Goal: Task Accomplishment & Management: Manage account settings

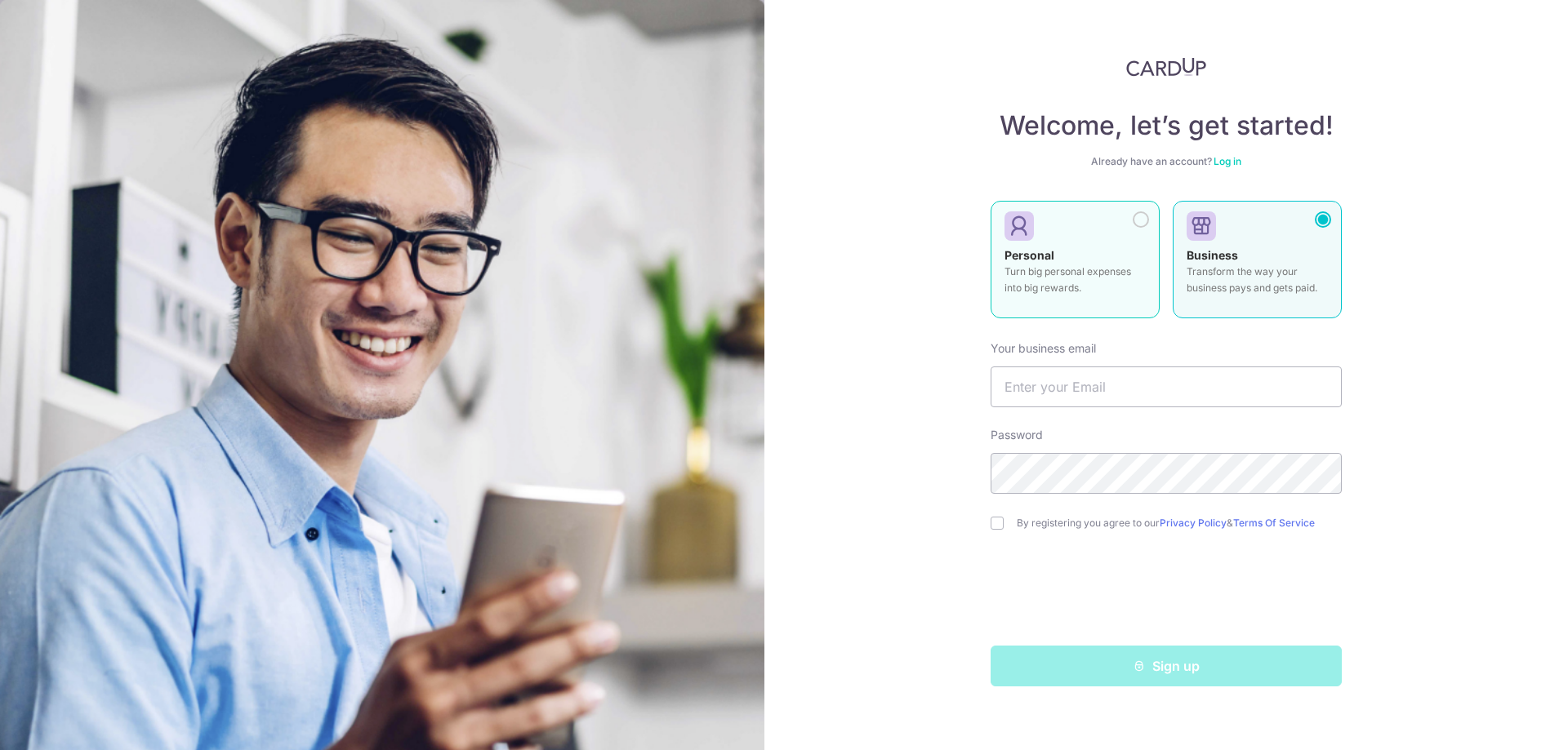
click at [1132, 218] on div at bounding box center [1140, 219] width 16 height 16
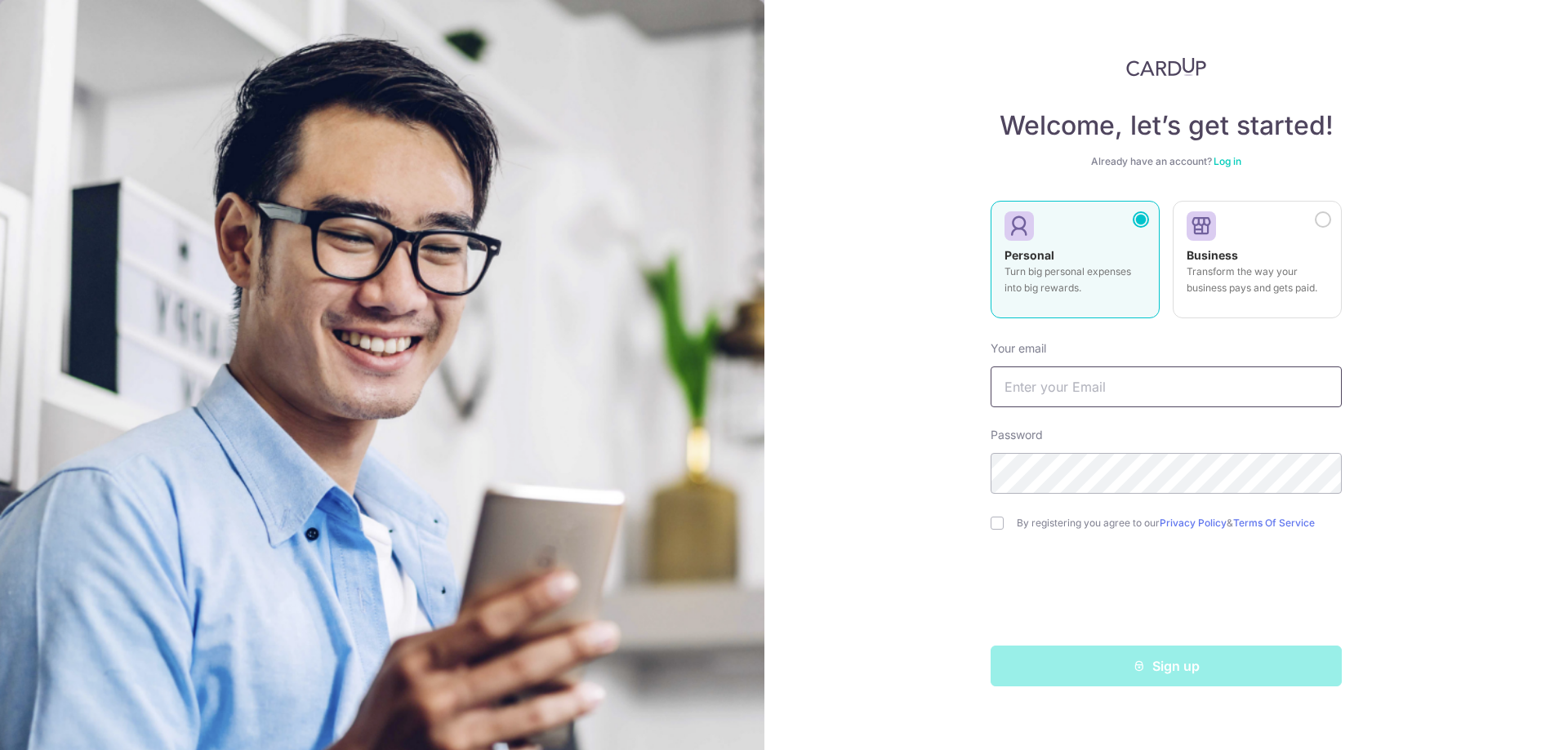
click at [1120, 377] on input "text" at bounding box center [1166, 387] width 351 height 41
type input "[PERSON_NAME][EMAIL_ADDRESS][DOMAIN_NAME]"
click at [1003, 524] on input "checkbox" at bounding box center [996, 523] width 13 height 13
checkbox input "true"
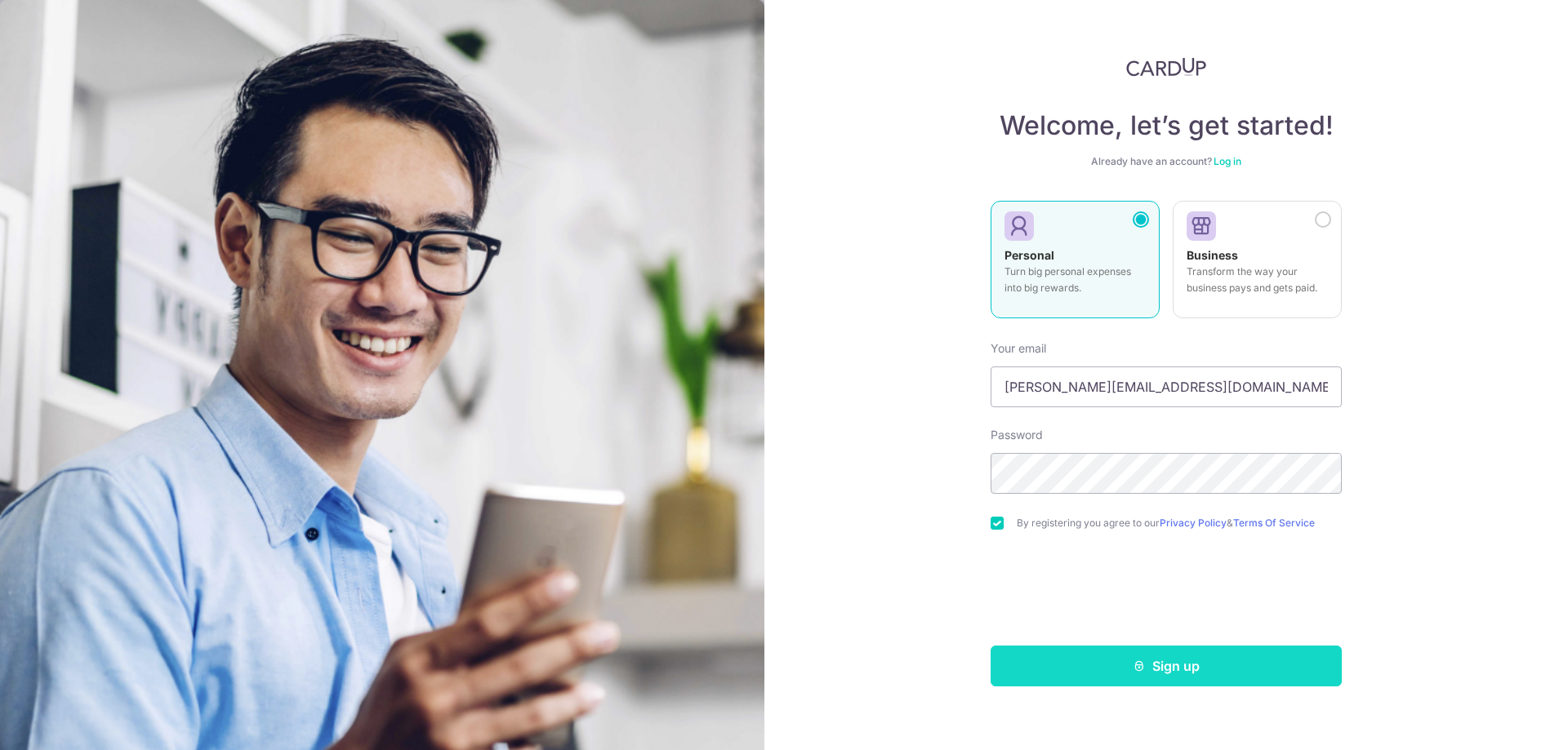
click at [1144, 666] on icon "submit" at bounding box center [1138, 666] width 13 height 13
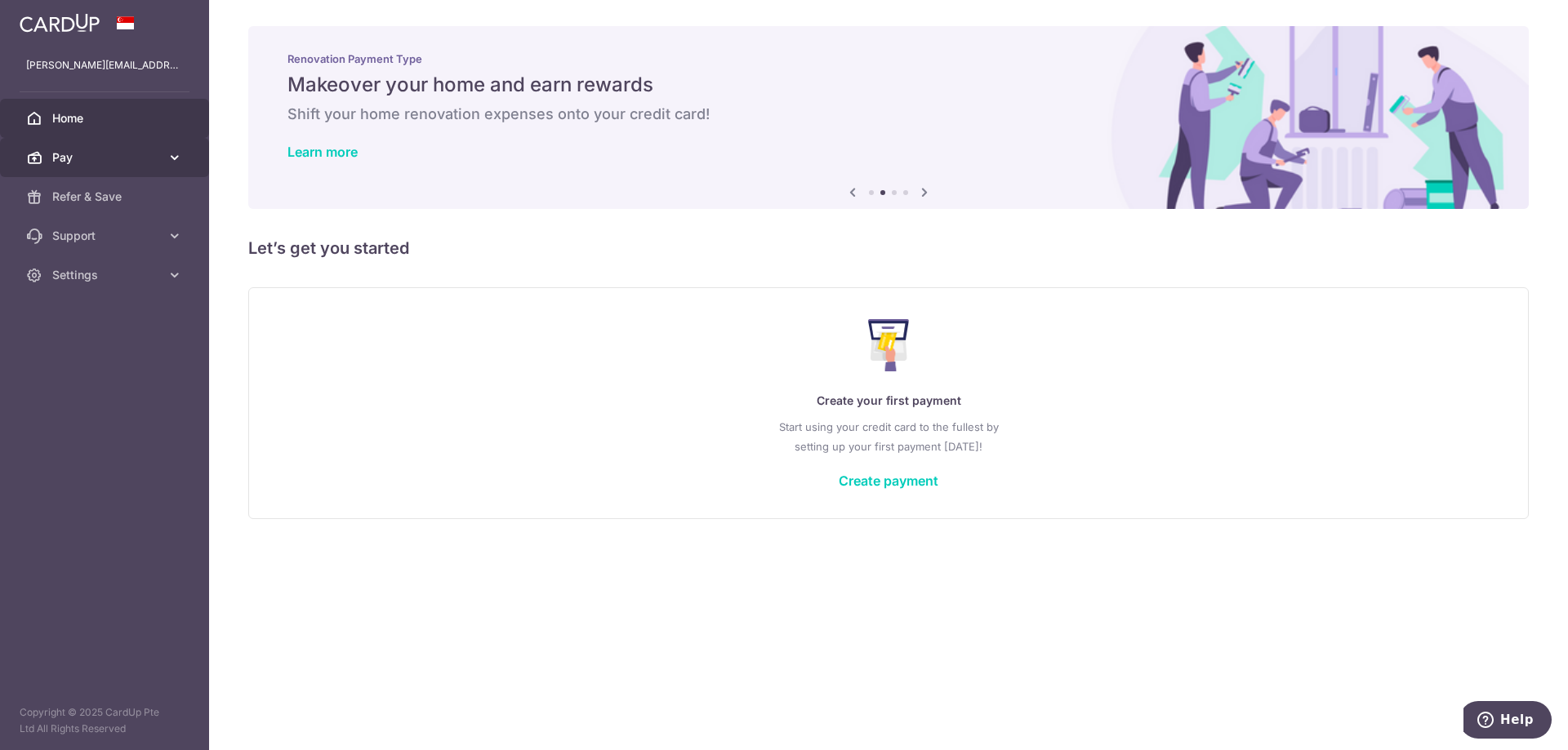
click at [106, 155] on span "Pay" at bounding box center [106, 157] width 108 height 16
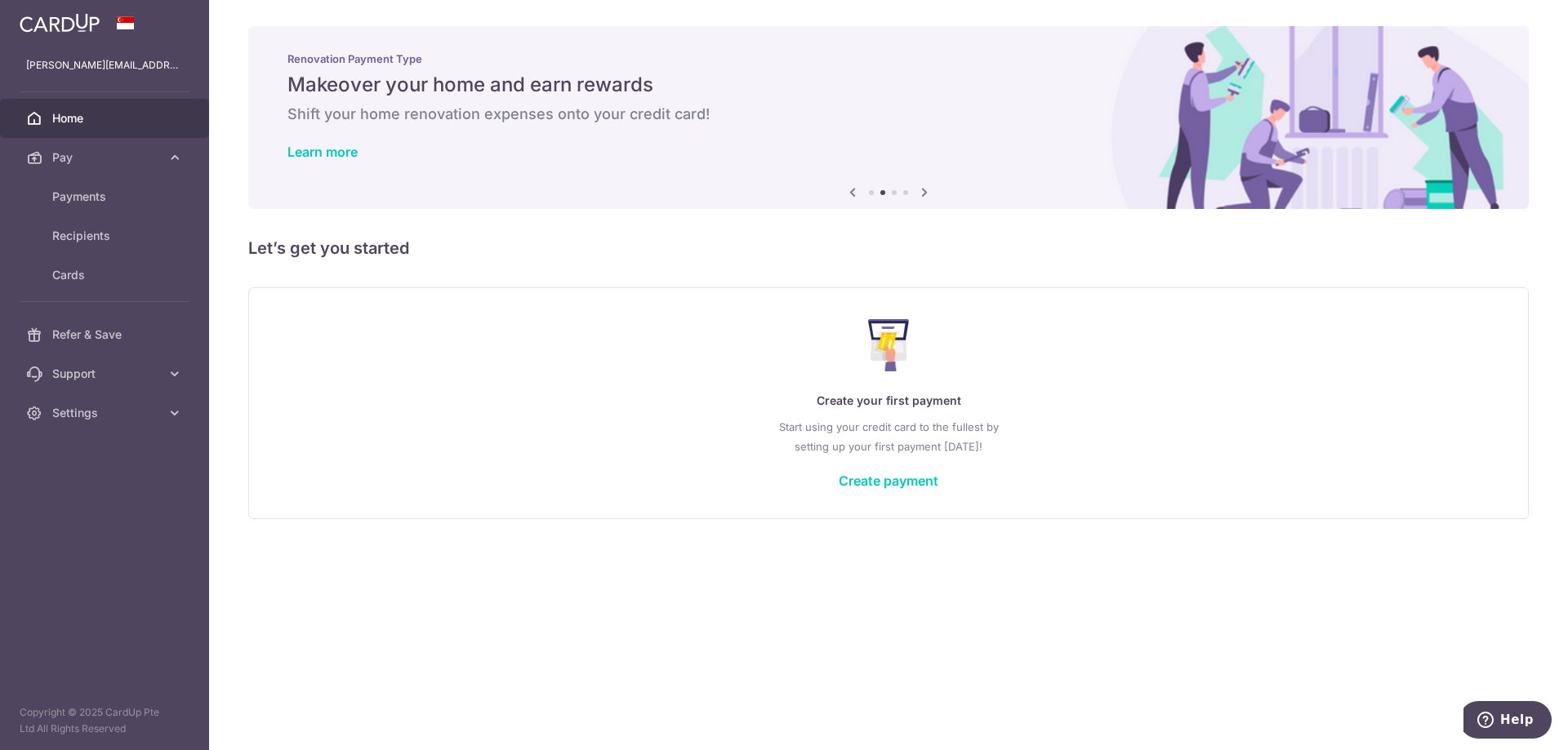
click at [894, 351] on img at bounding box center [889, 345] width 42 height 52
click at [881, 482] on link "Create payment" at bounding box center [888, 480] width 100 height 16
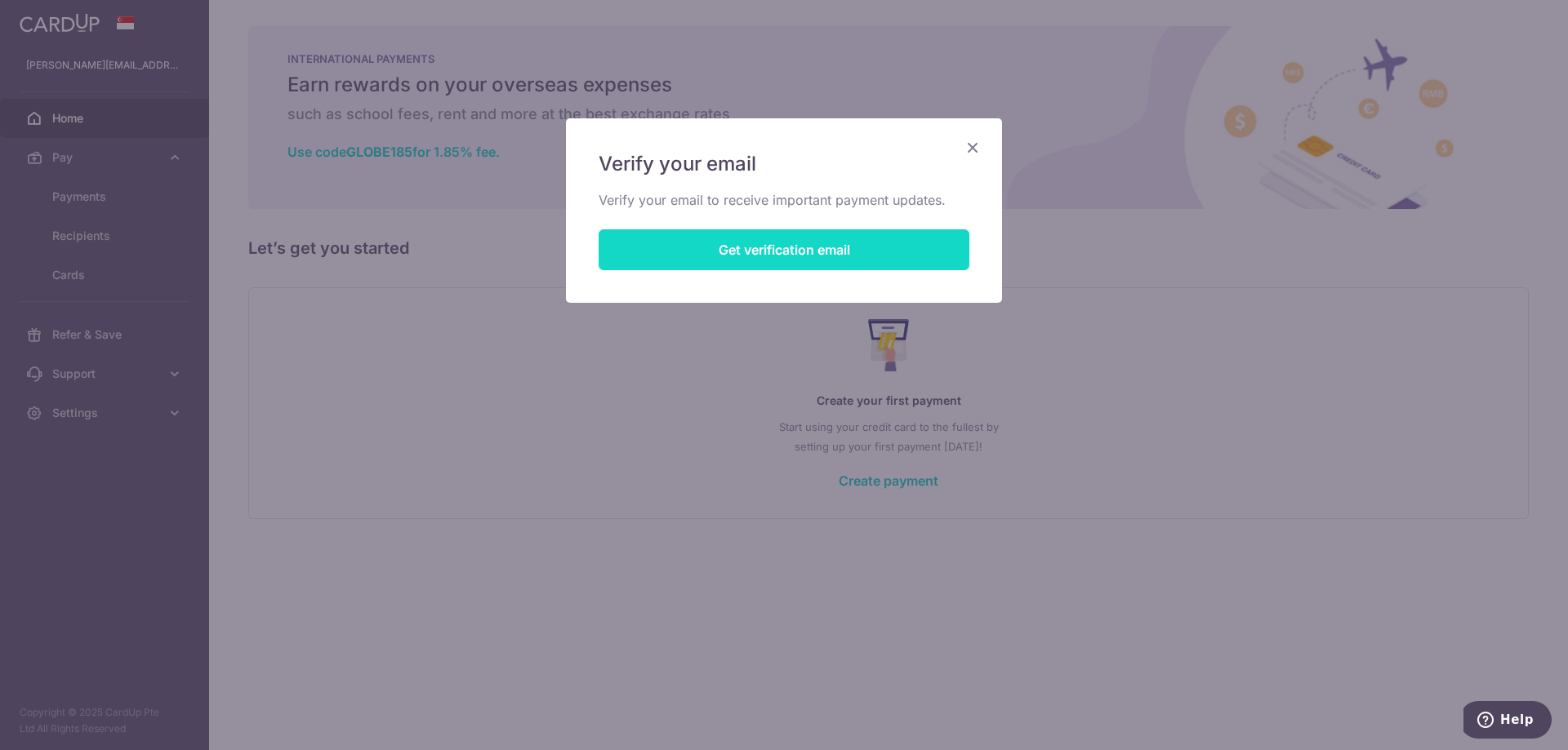
click at [806, 249] on button "Get verification email" at bounding box center [784, 249] width 371 height 41
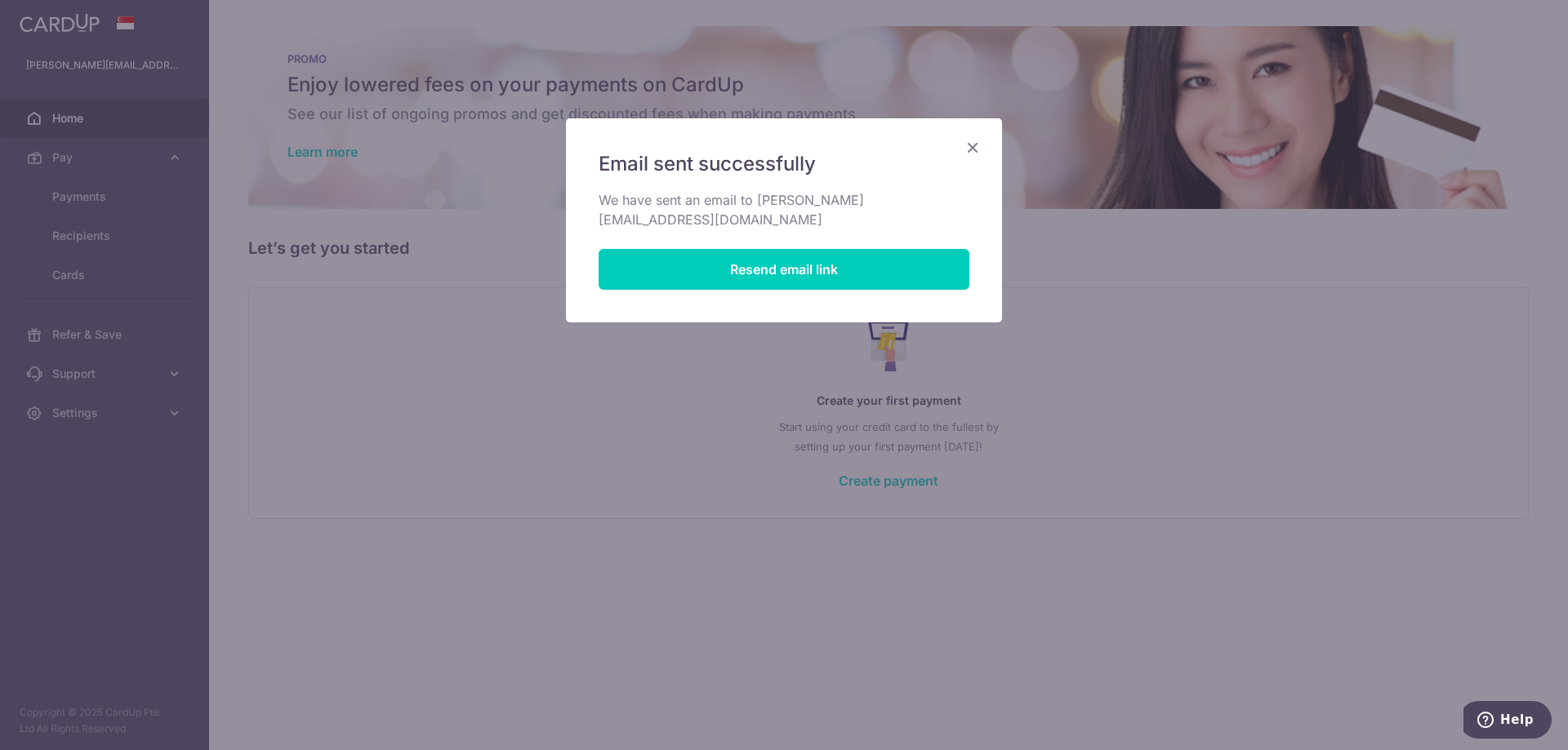
click at [969, 148] on icon "Close" at bounding box center [972, 147] width 19 height 20
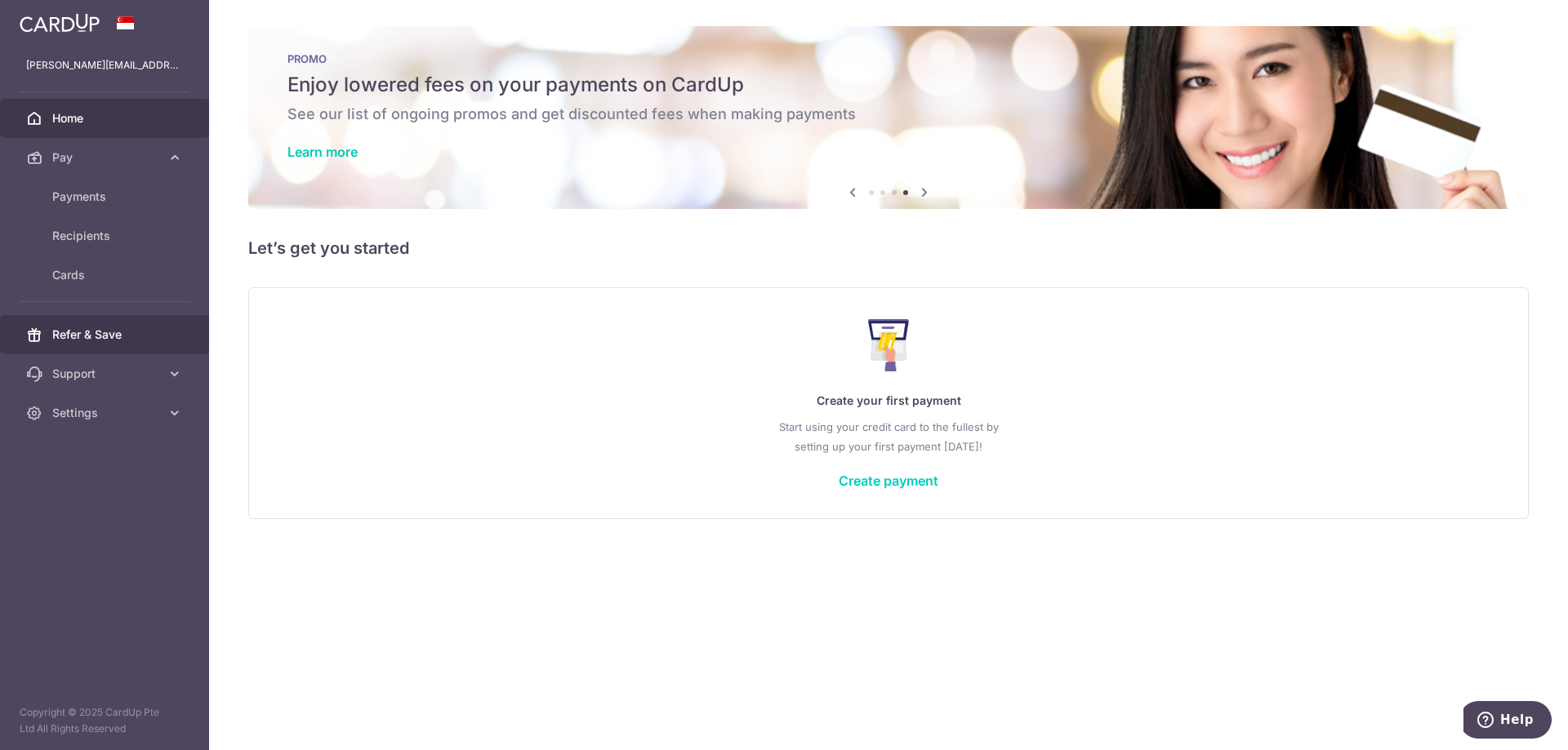
click at [97, 339] on span "Refer & Save" at bounding box center [106, 335] width 108 height 16
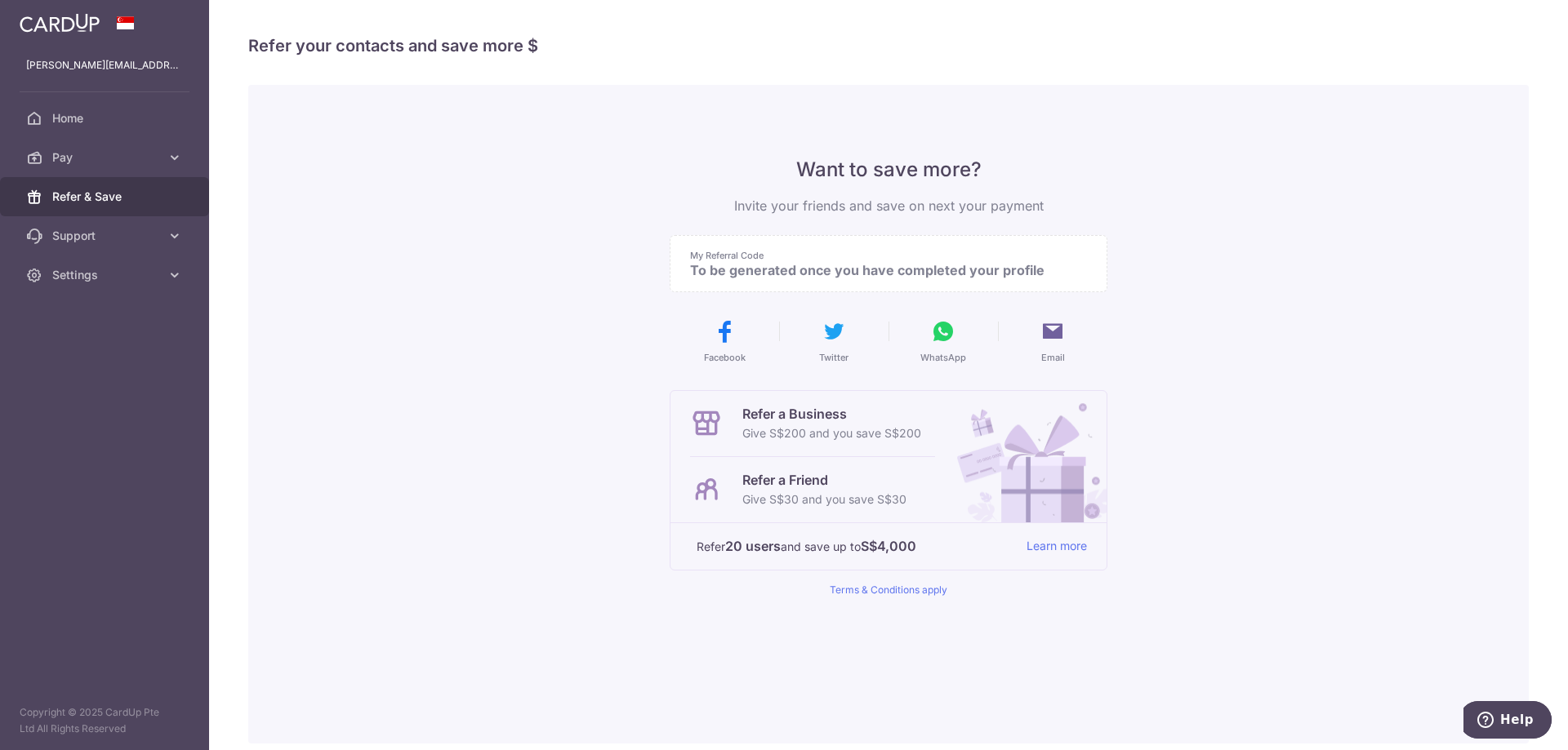
click at [346, 389] on div "Want to save more? Invite your friends and save on next your payment My Referra…" at bounding box center [889, 414] width 1281 height 659
click at [83, 70] on p "[PERSON_NAME][EMAIL_ADDRESS][DOMAIN_NAME]" at bounding box center [105, 65] width 157 height 16
click at [118, 287] on link "Settings" at bounding box center [104, 275] width 209 height 39
click at [71, 353] on span "Logout" at bounding box center [106, 353] width 108 height 16
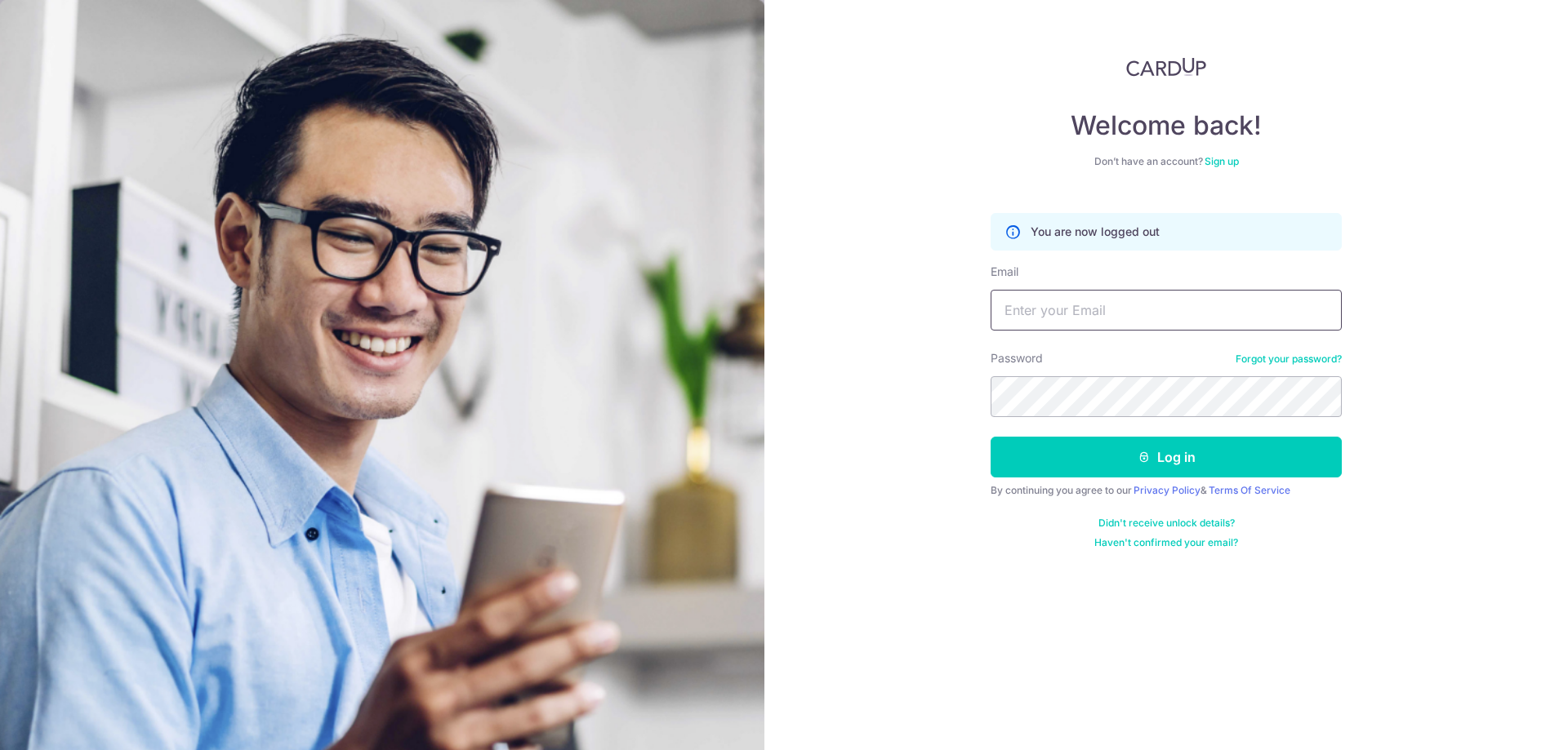
type input "[PERSON_NAME][EMAIL_ADDRESS][DOMAIN_NAME]"
click at [887, 121] on div "Welcome back! Don’t have an account? Sign up You are now logged out Email [PERS…" at bounding box center [1166, 375] width 803 height 750
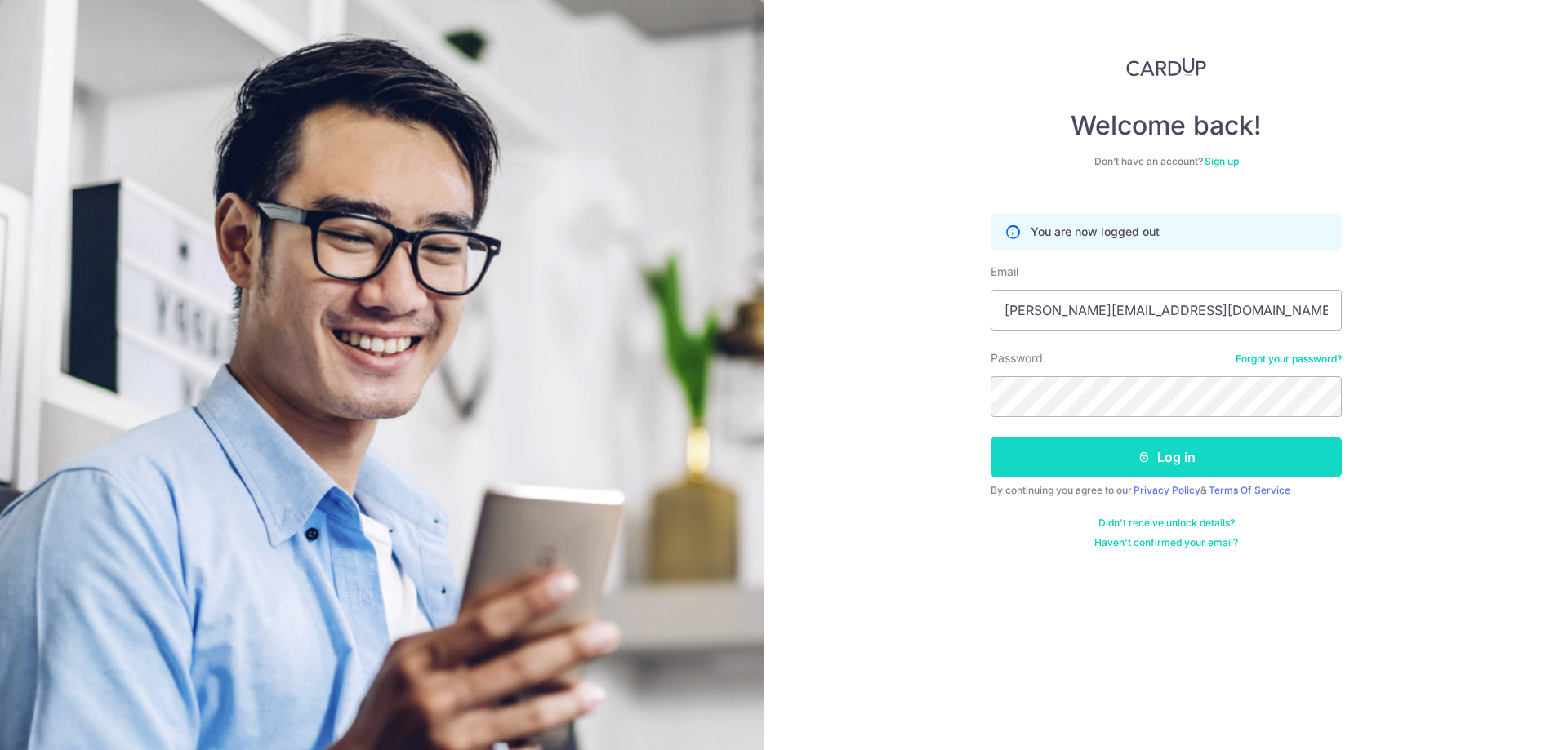
click at [1168, 460] on button "Log in" at bounding box center [1166, 457] width 351 height 41
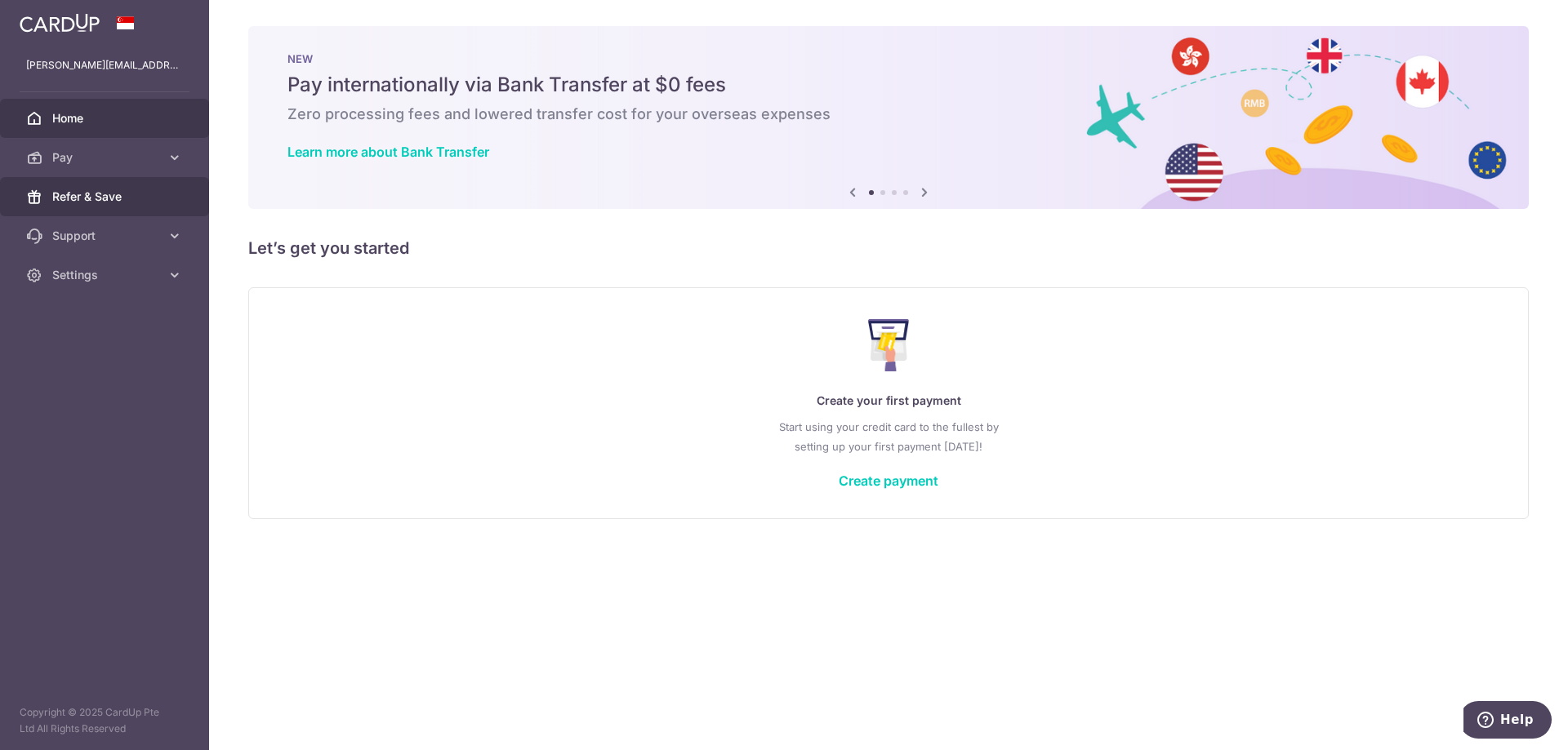
click at [59, 192] on span "Refer & Save" at bounding box center [106, 196] width 108 height 16
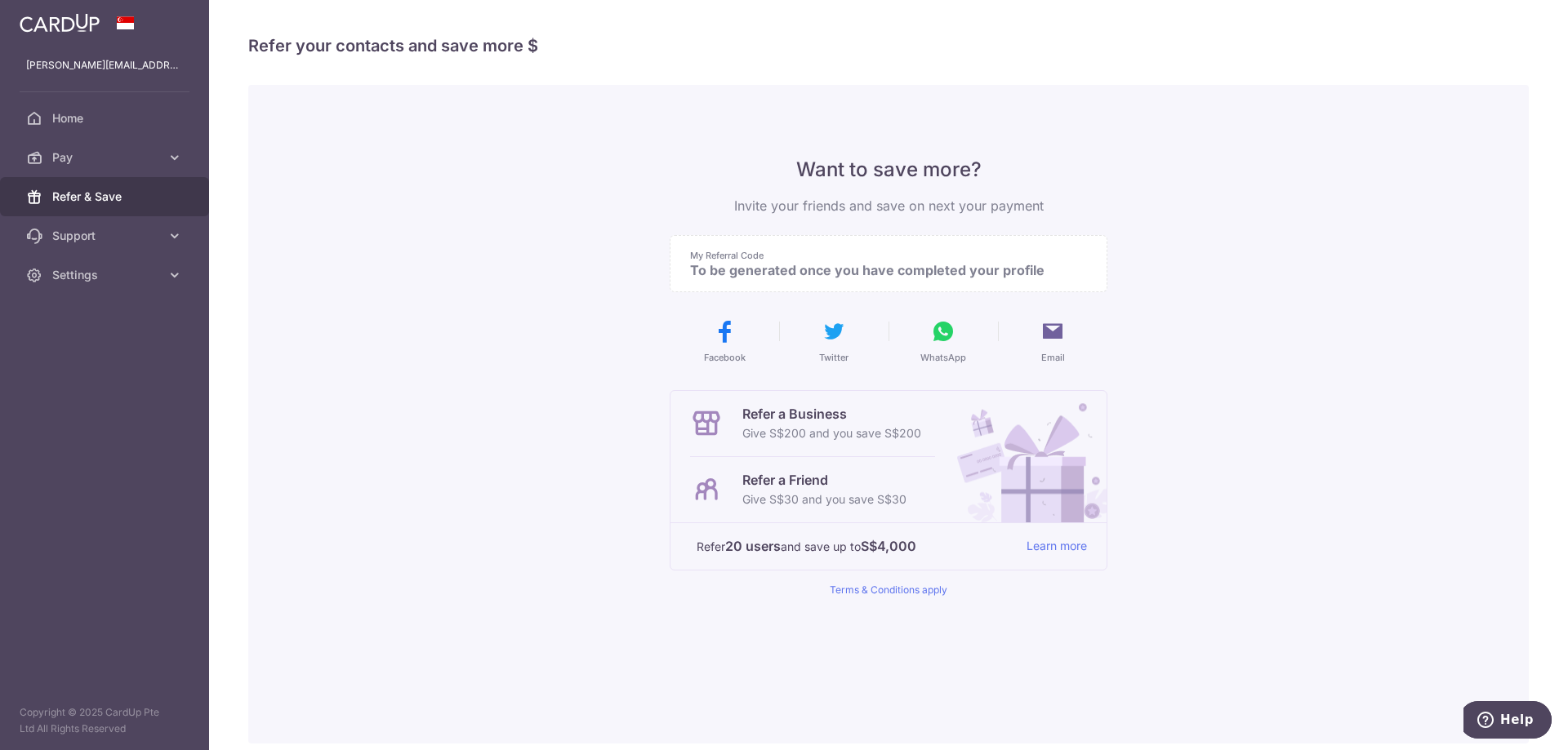
click at [808, 490] on p "Give S$30 and you save S$30" at bounding box center [824, 500] width 164 height 19
click at [693, 488] on icon at bounding box center [706, 490] width 33 height 33
click at [1328, 315] on div "Want to save more? Invite your friends and save on next your payment My Referra…" at bounding box center [889, 414] width 1281 height 659
click at [86, 264] on link "Settings" at bounding box center [104, 275] width 209 height 39
click at [111, 315] on span "Account" at bounding box center [106, 314] width 108 height 16
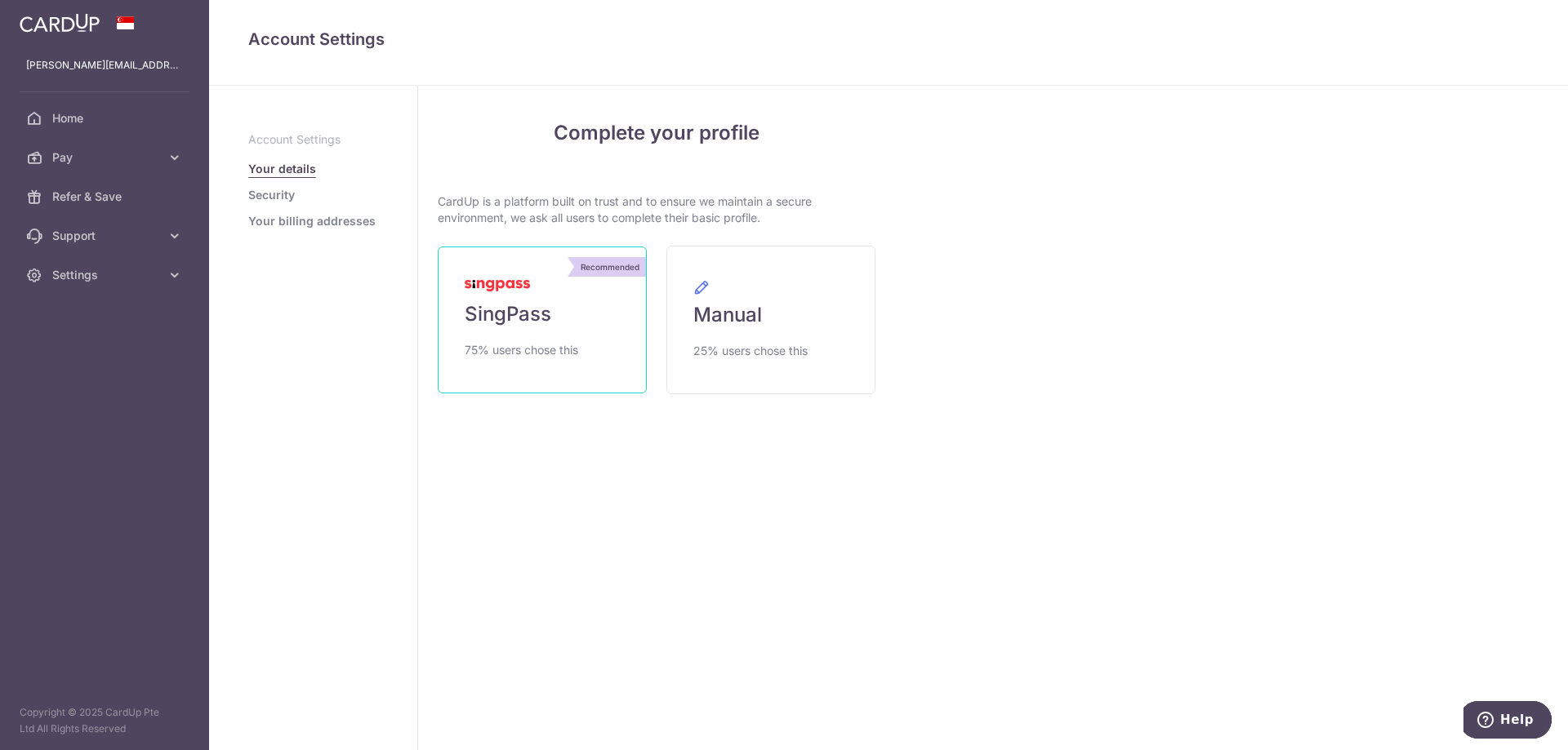
click at [494, 307] on span "SingPass" at bounding box center [507, 314] width 86 height 26
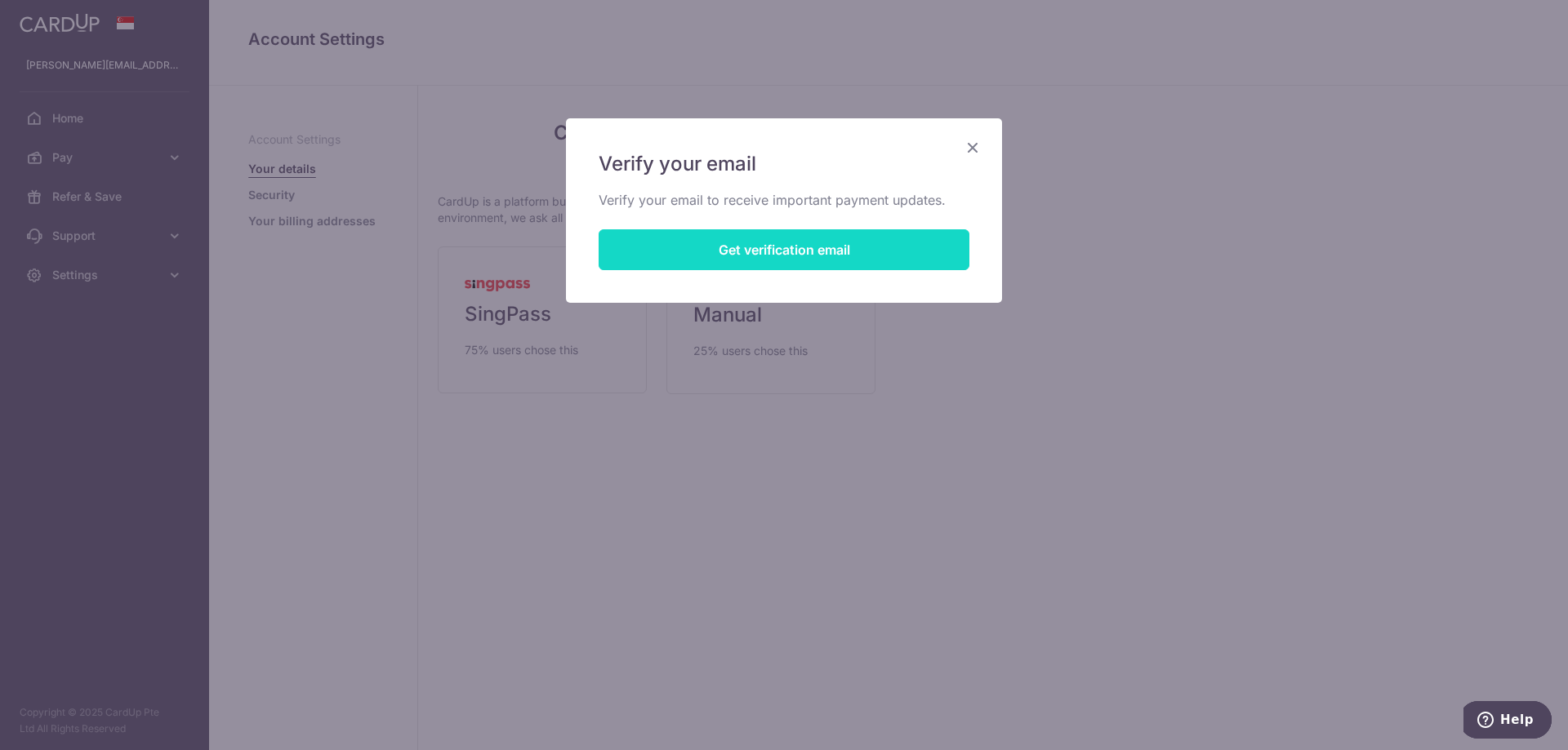
click at [866, 236] on button "Get verification email" at bounding box center [784, 249] width 371 height 41
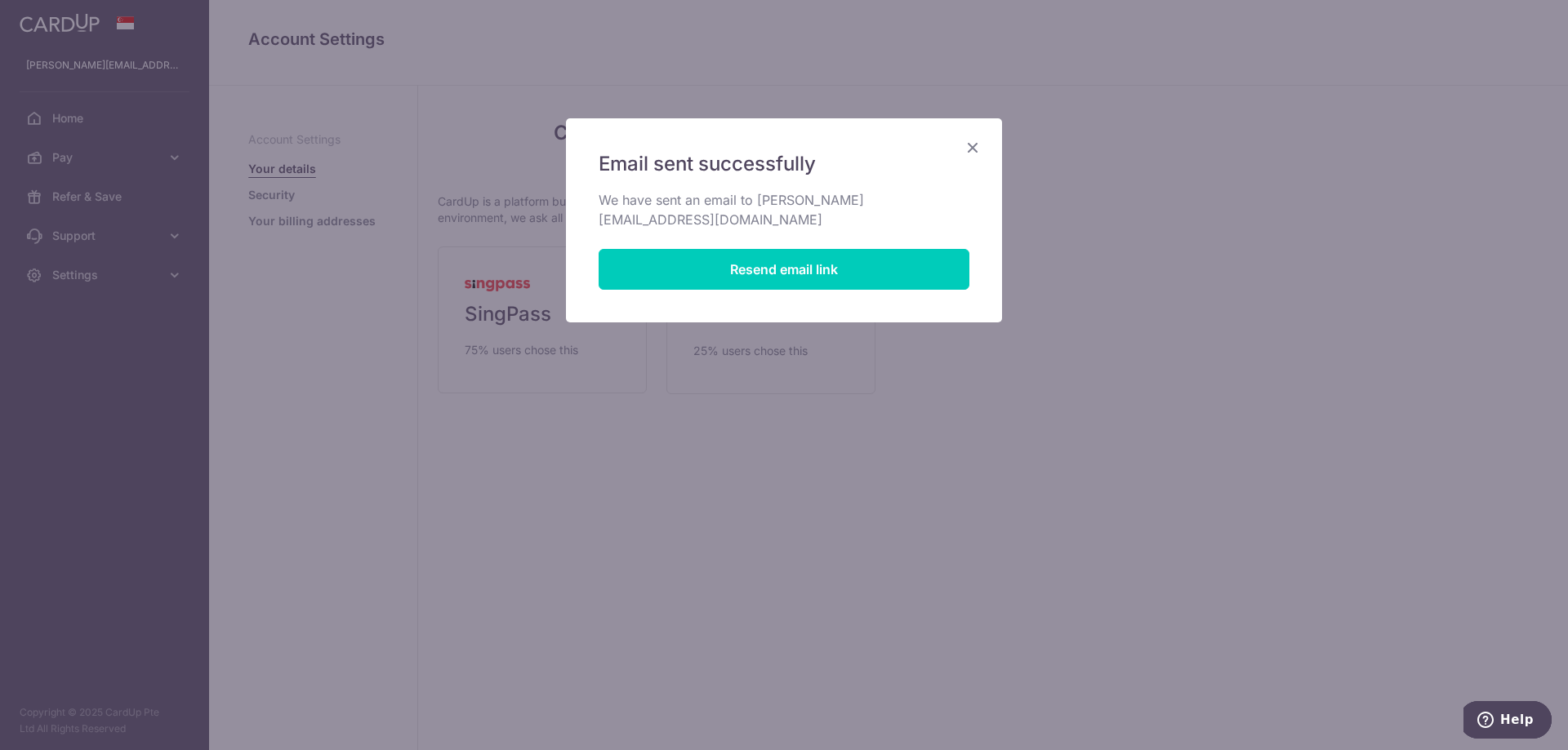
click at [979, 141] on icon "Close" at bounding box center [972, 147] width 19 height 20
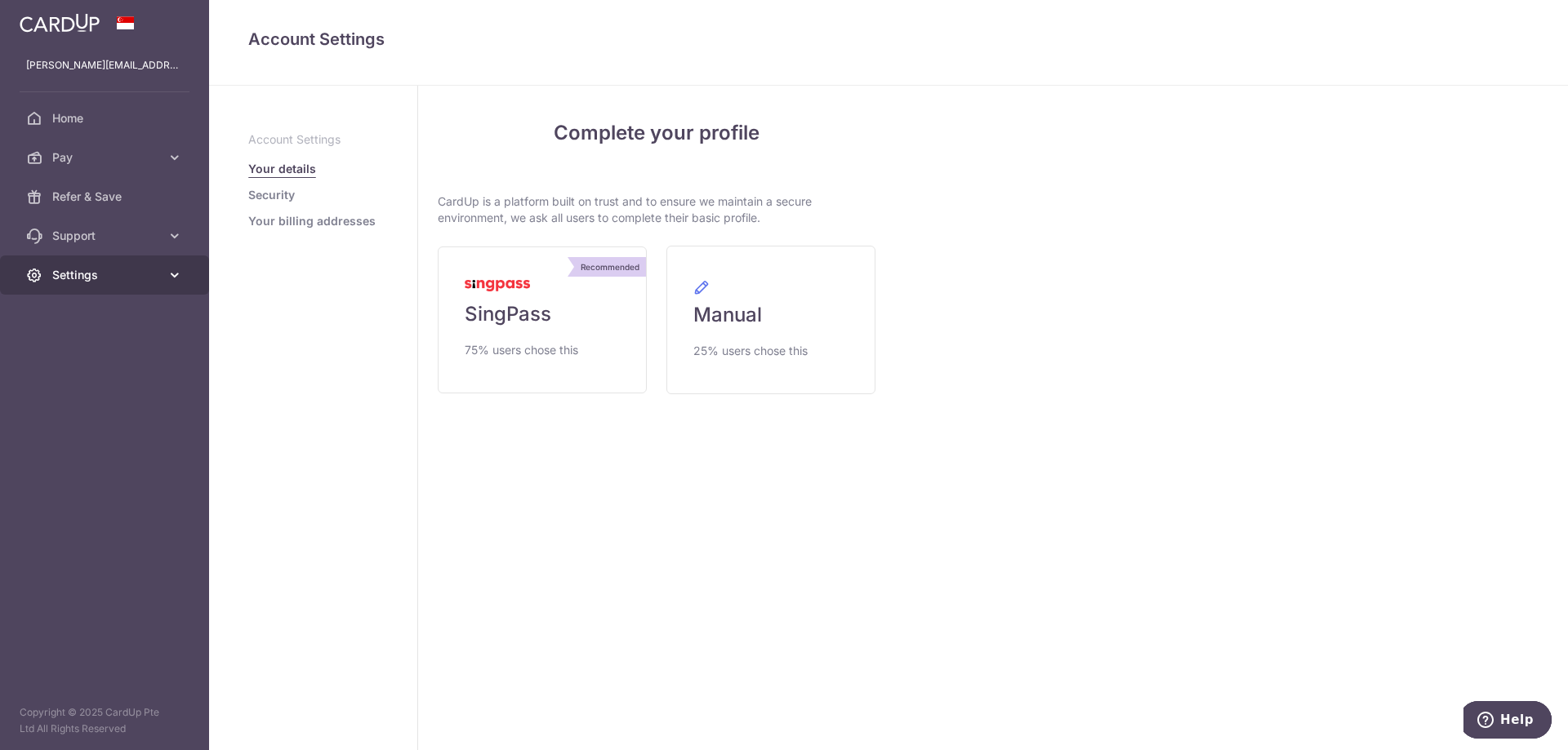
click at [70, 285] on link "Settings" at bounding box center [104, 275] width 209 height 39
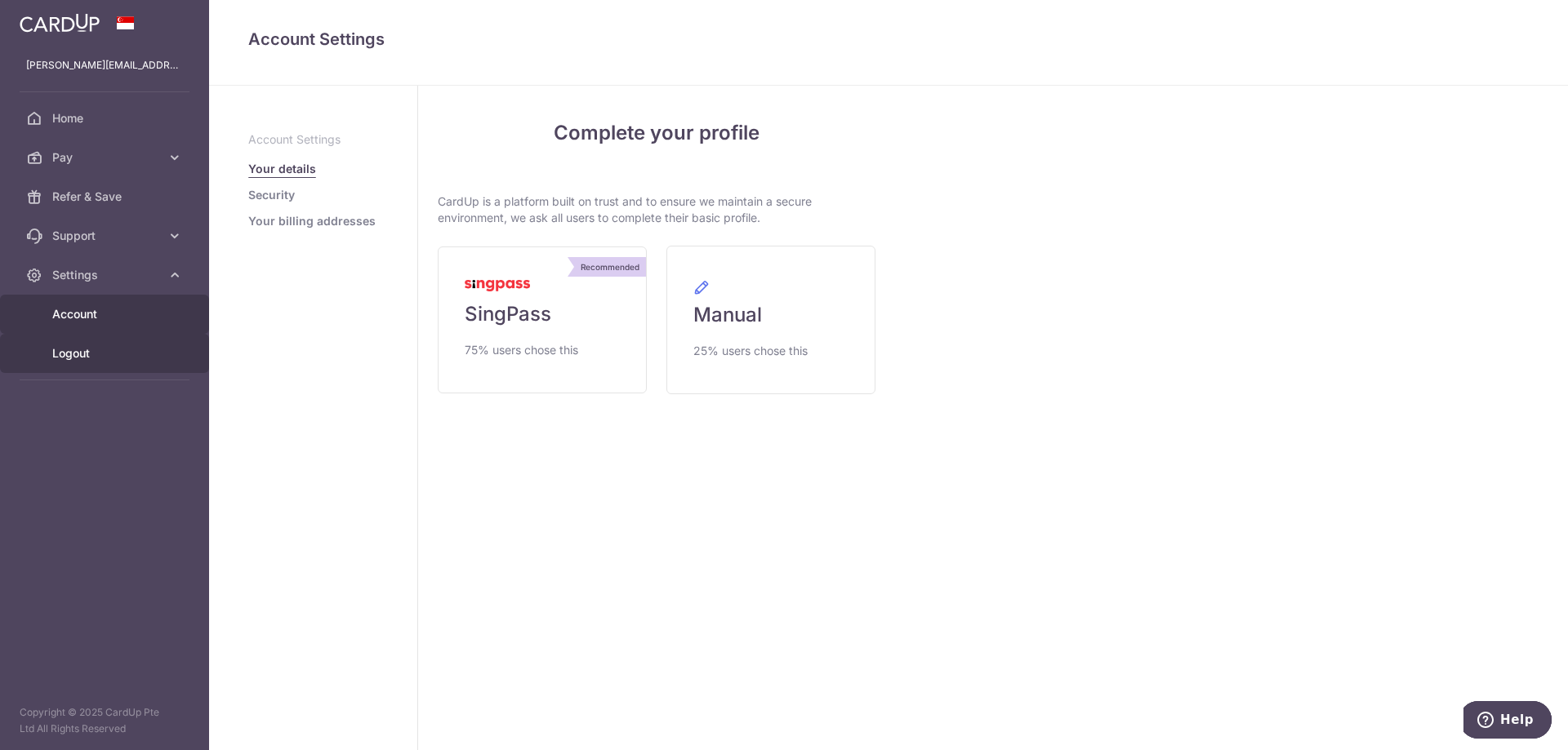
click at [74, 363] on link "Logout" at bounding box center [104, 353] width 209 height 39
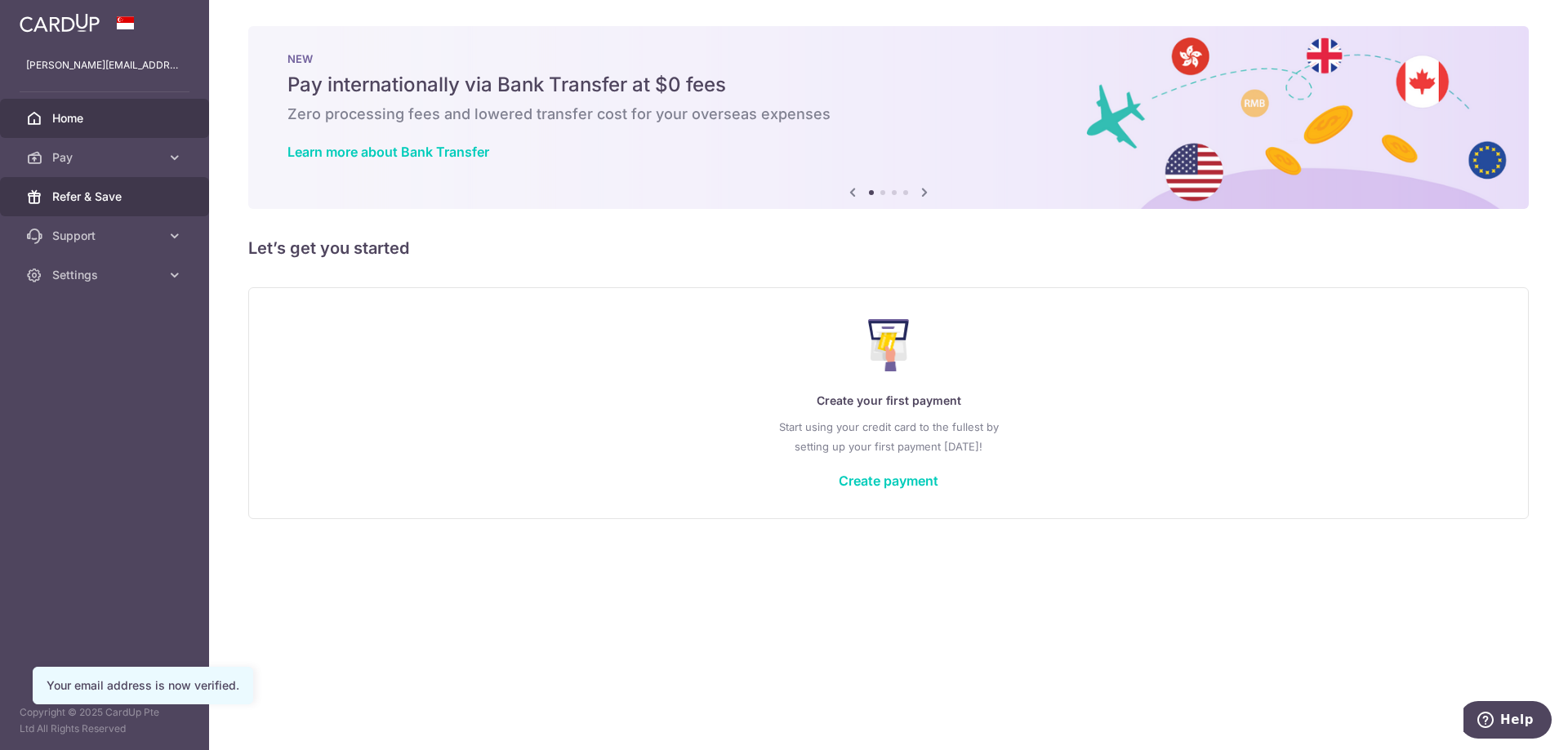
click at [81, 195] on span "Refer & Save" at bounding box center [106, 196] width 108 height 16
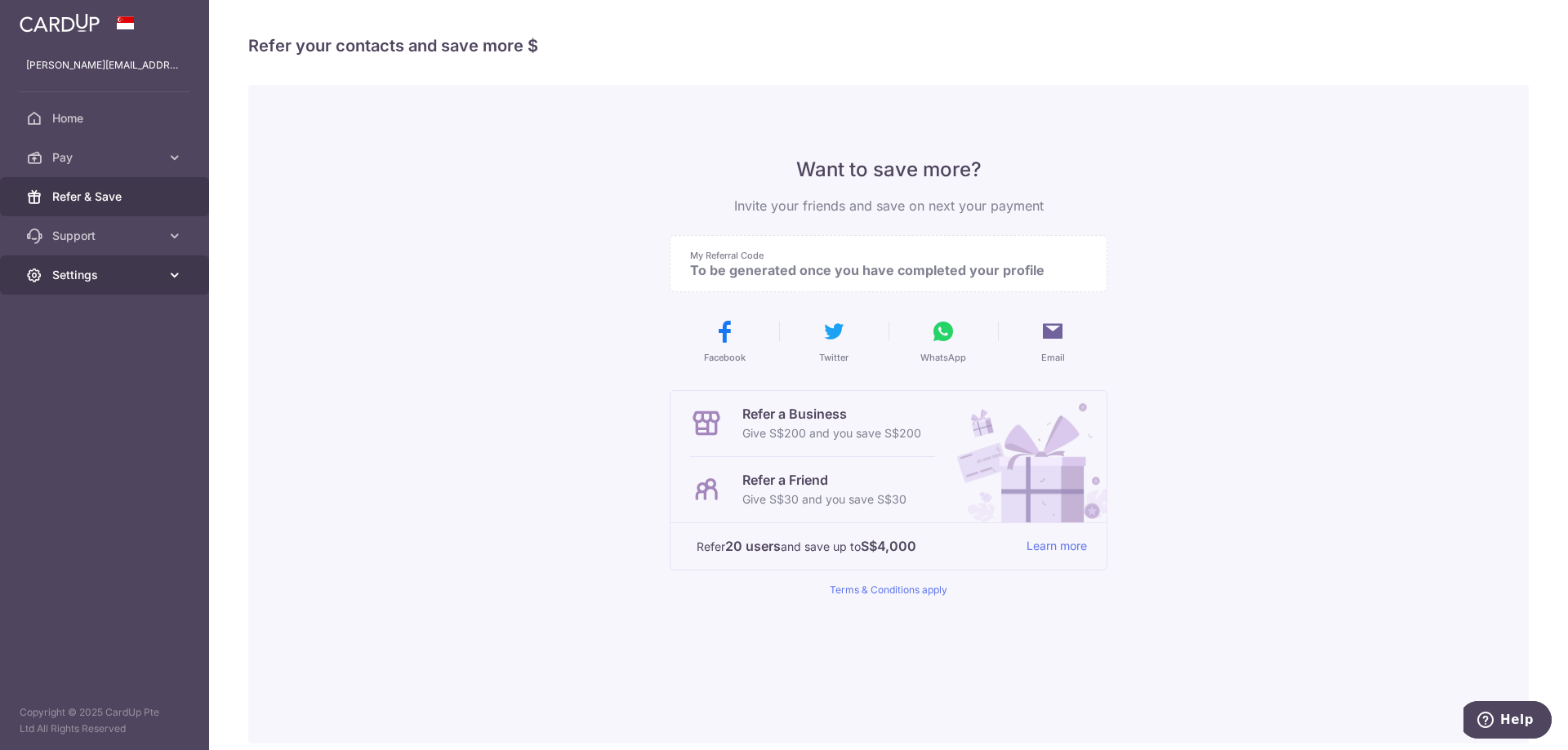
click at [121, 271] on span "Settings" at bounding box center [106, 275] width 108 height 16
click at [85, 309] on span "Account" at bounding box center [106, 314] width 108 height 16
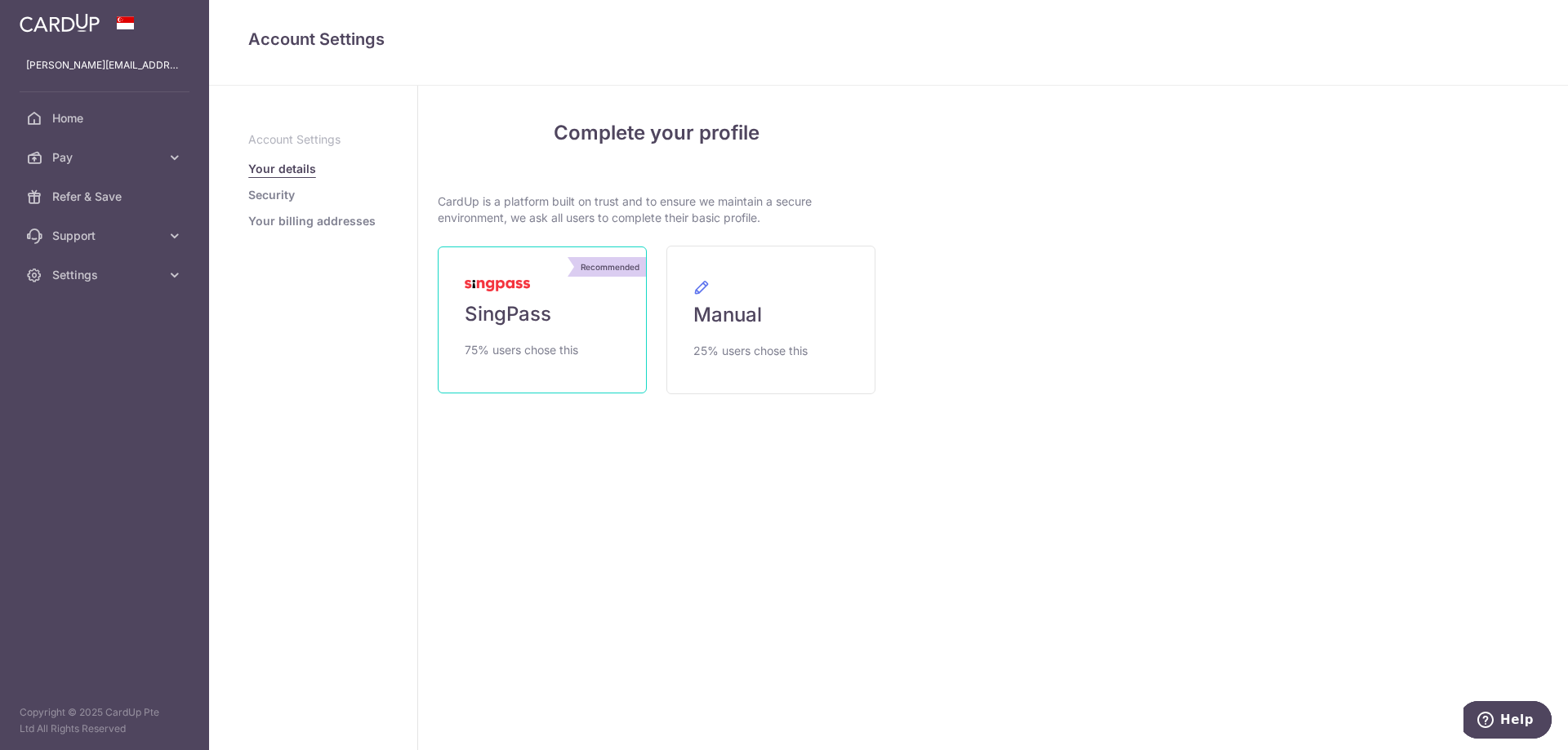
click at [537, 318] on span "SingPass" at bounding box center [507, 314] width 86 height 26
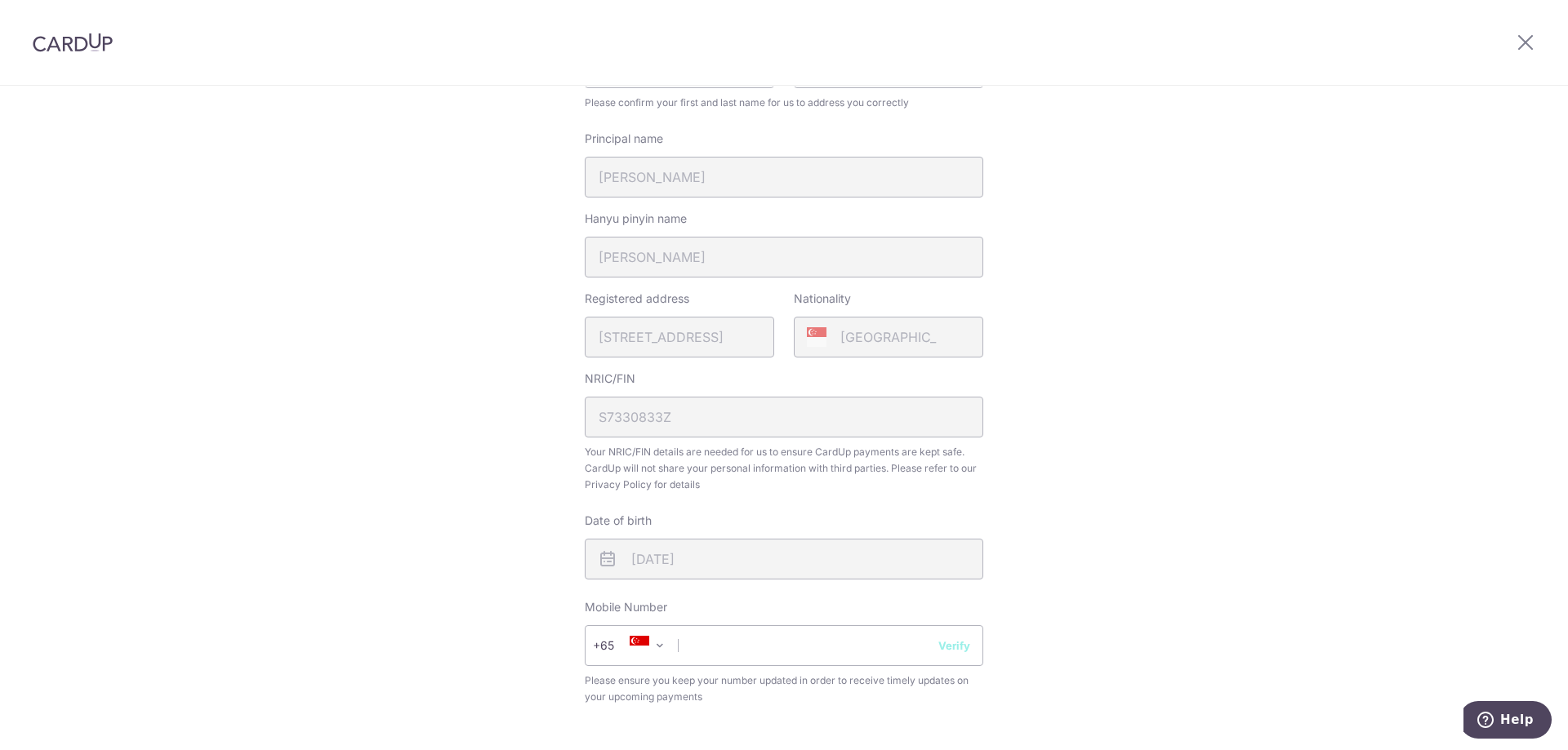
scroll to position [526, 0]
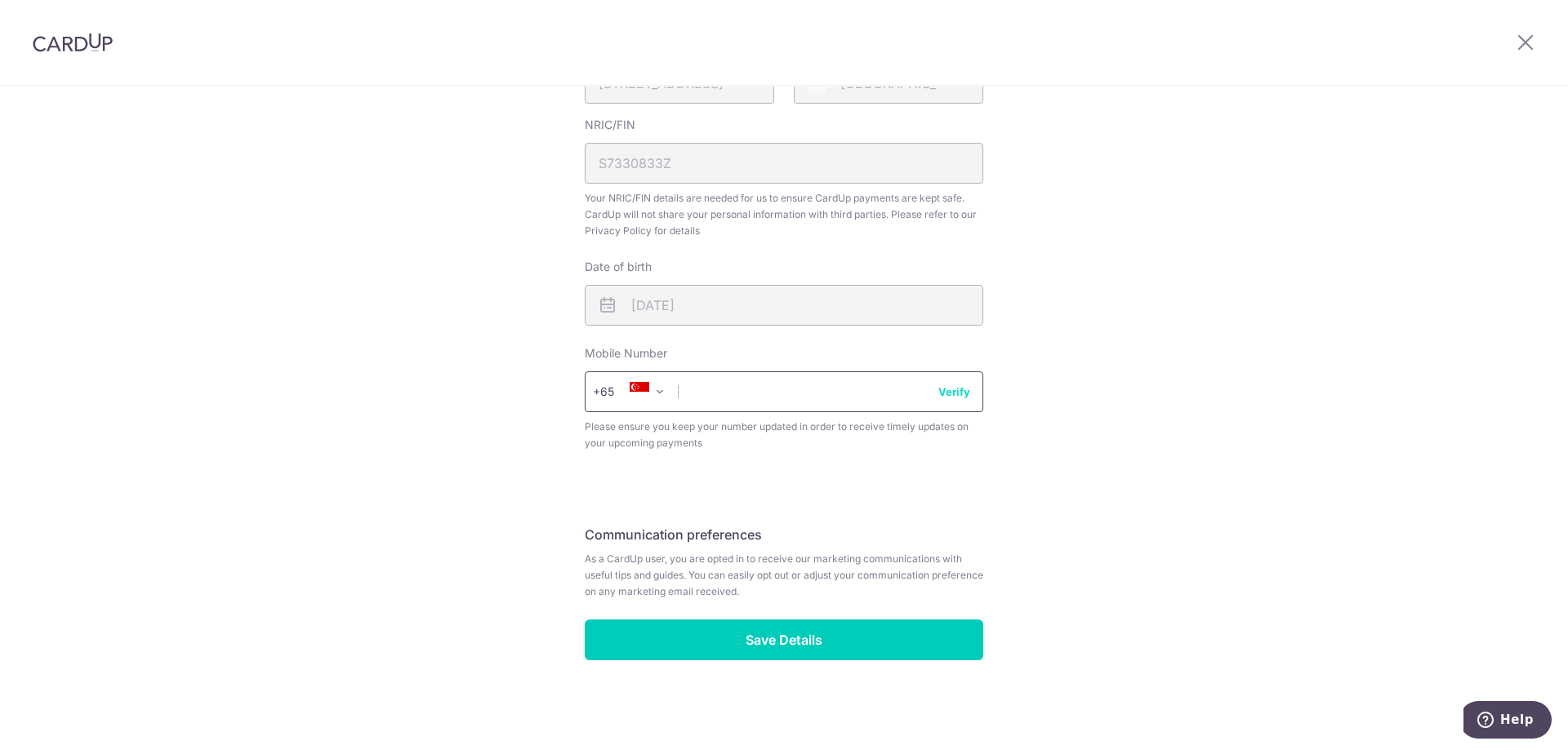
click at [783, 394] on input "text" at bounding box center [784, 392] width 399 height 41
type input "98758907"
click at [954, 389] on button "Verify" at bounding box center [954, 392] width 32 height 16
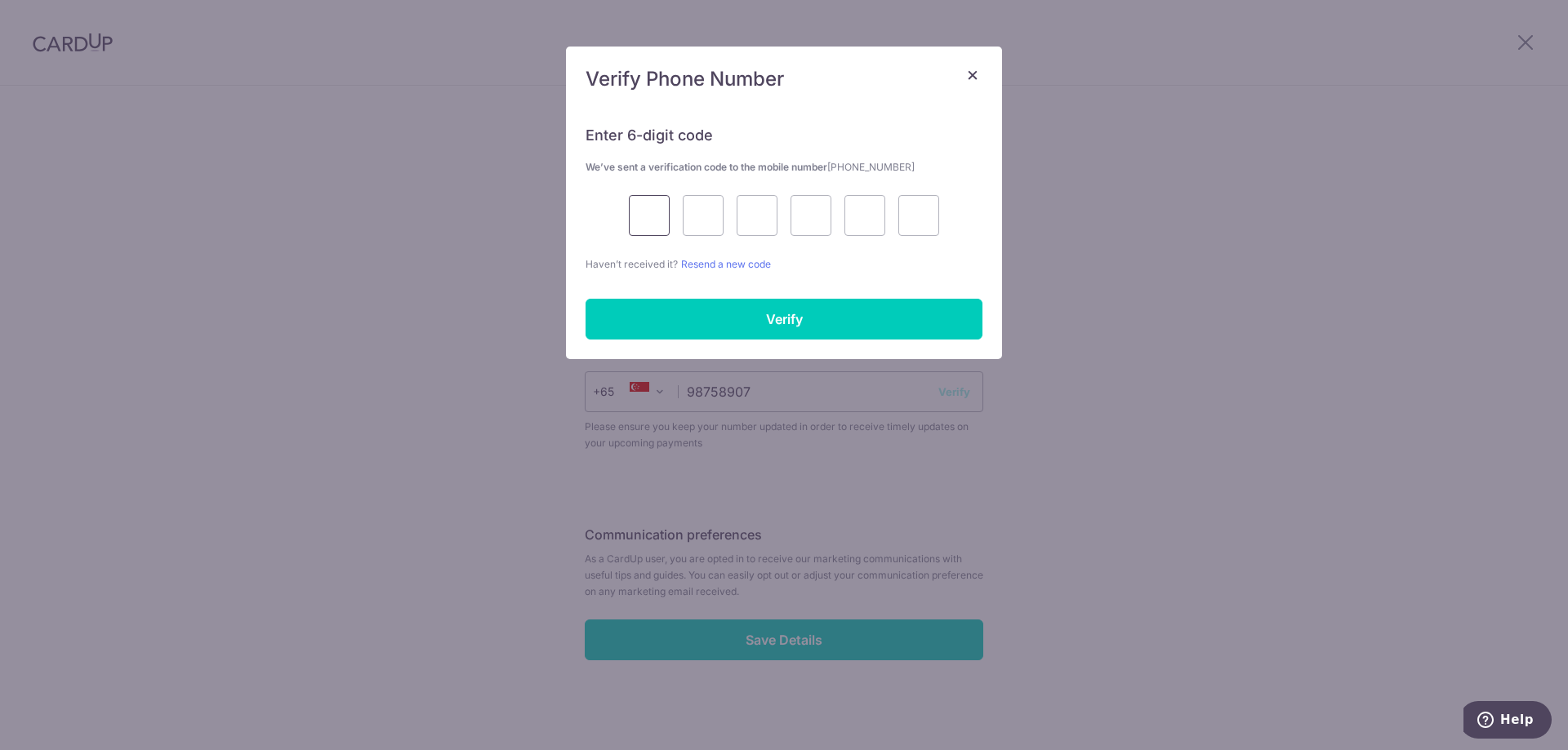
click at [646, 218] on input "text" at bounding box center [649, 215] width 41 height 41
type input "8"
type input "7"
type input "0"
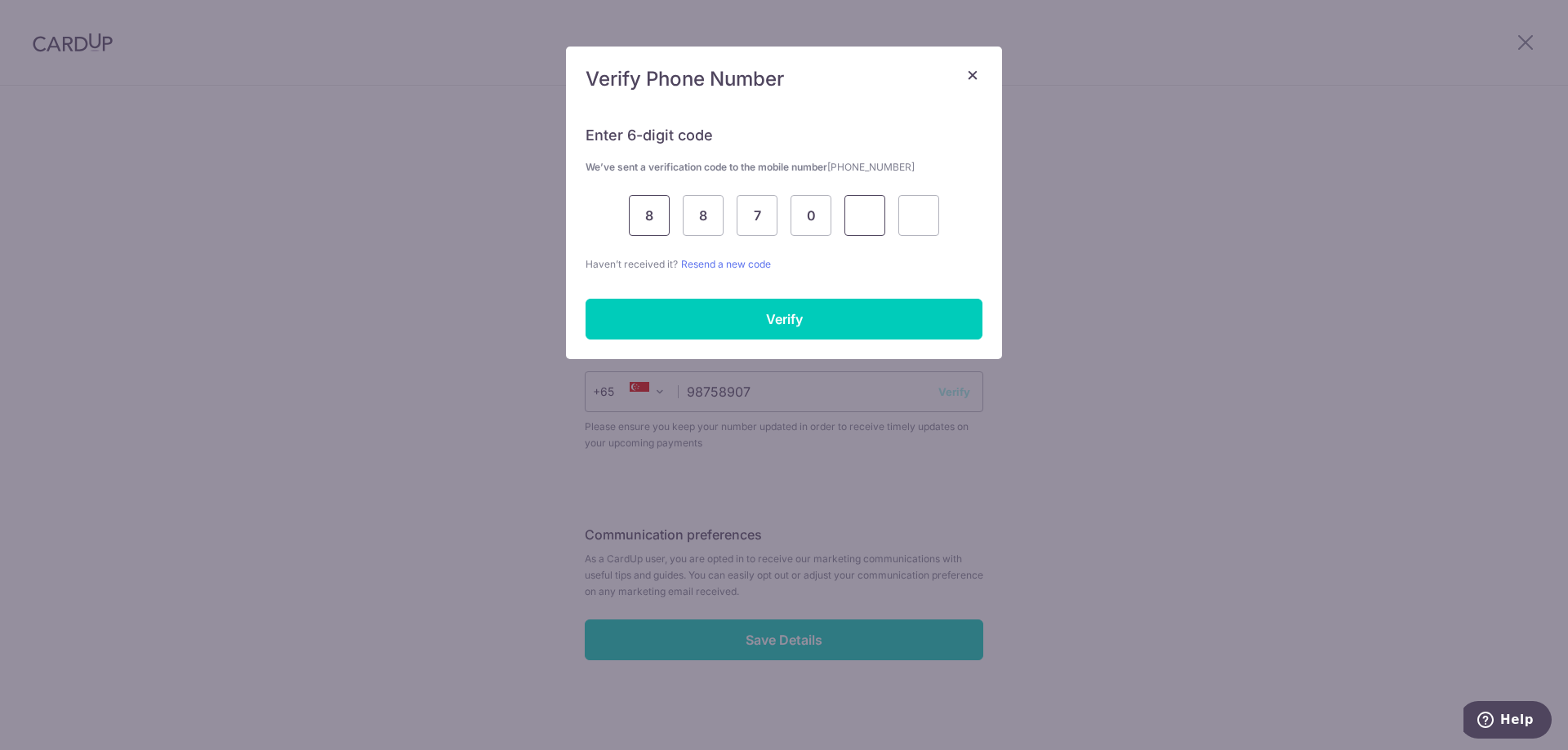
type input "0"
type input "9"
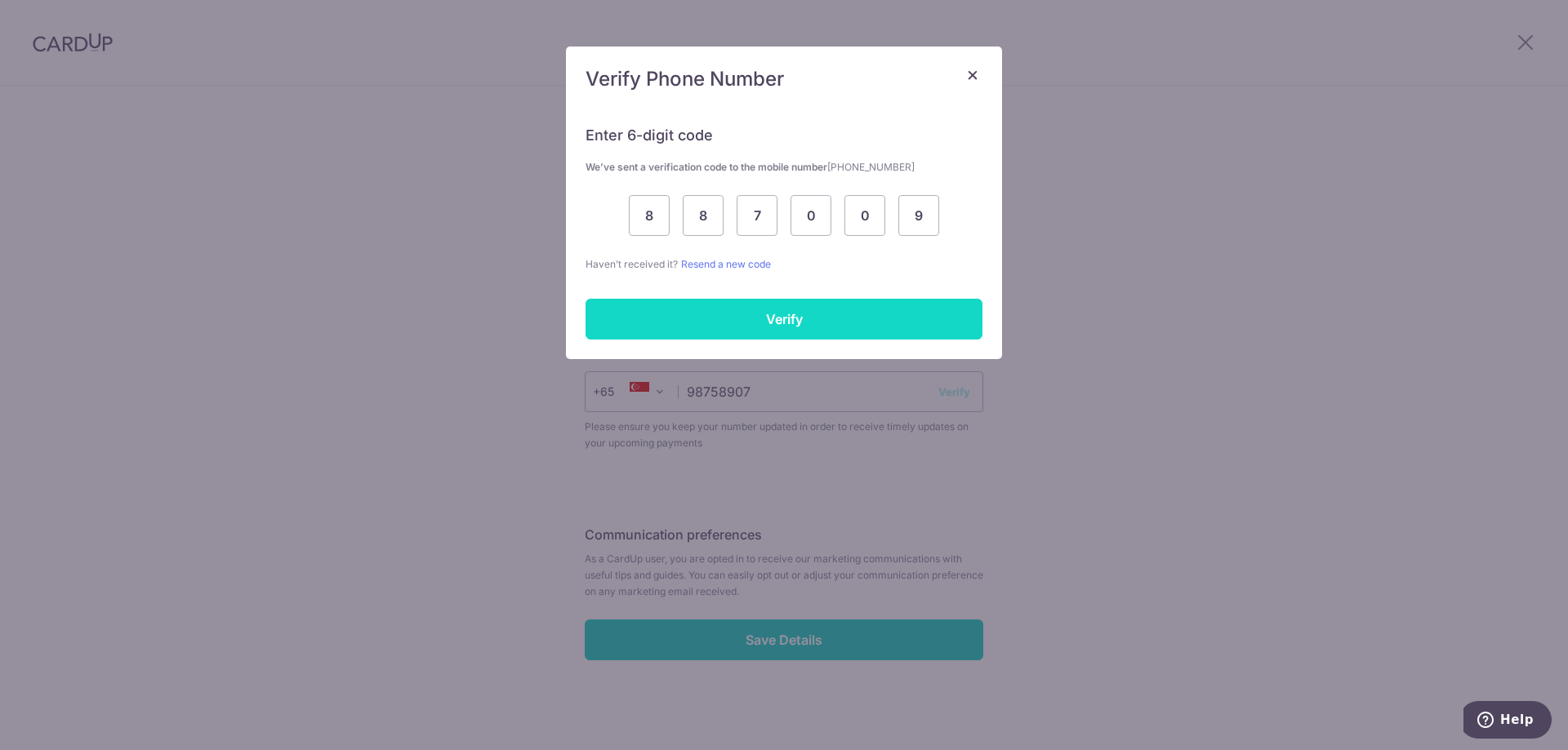
click at [731, 319] on input "Verify" at bounding box center [783, 319] width 397 height 41
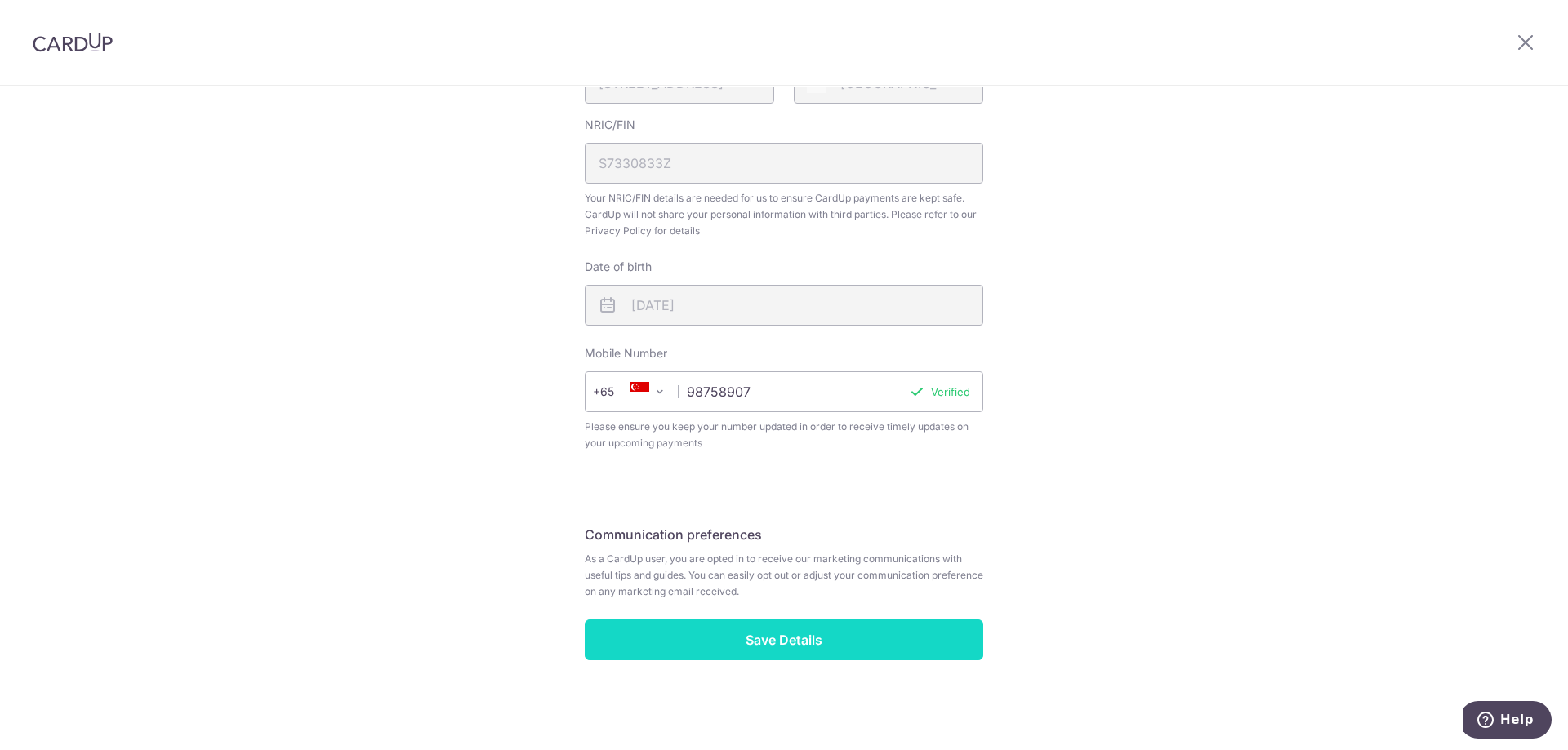
click at [740, 647] on input "Save Details" at bounding box center [784, 640] width 399 height 41
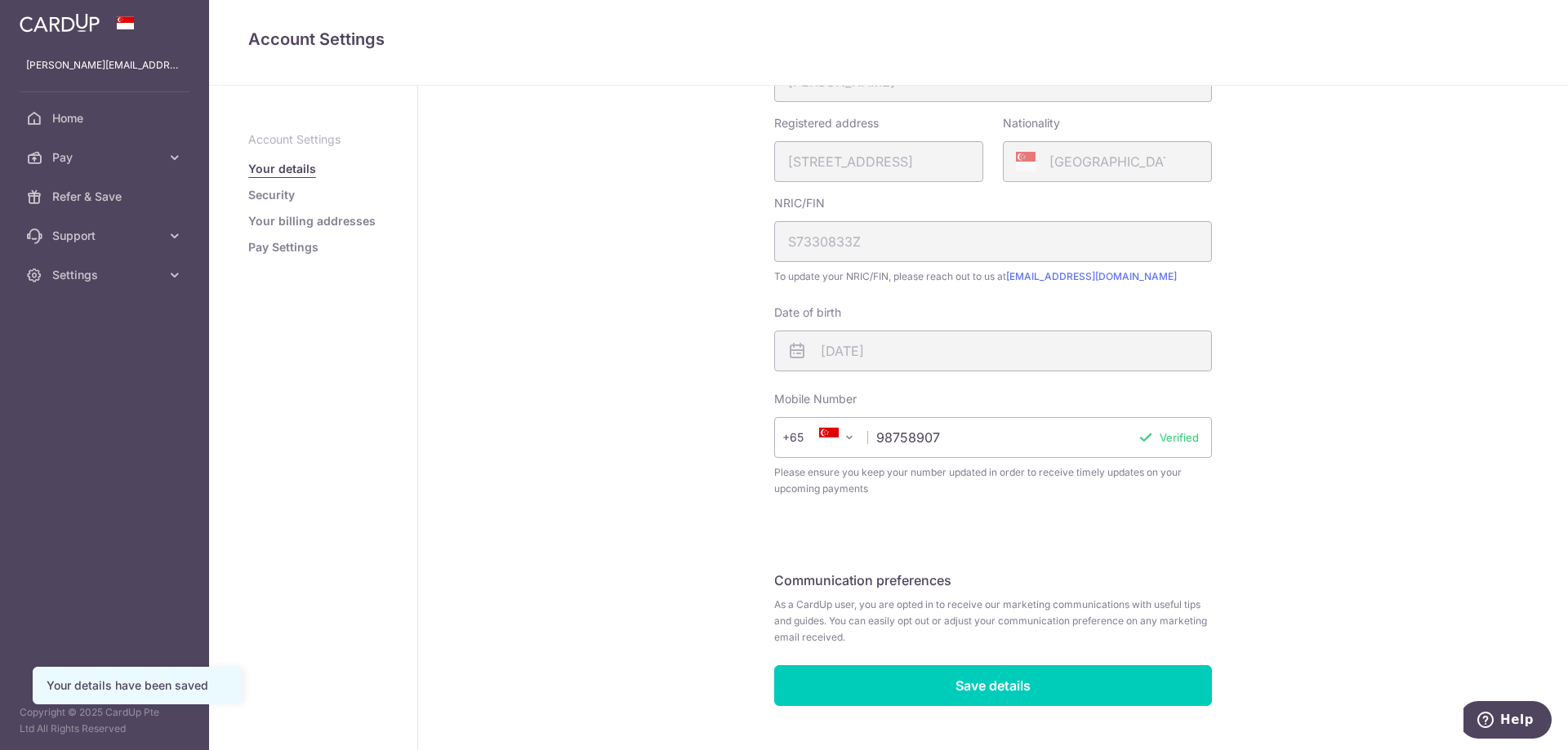
scroll to position [364, 0]
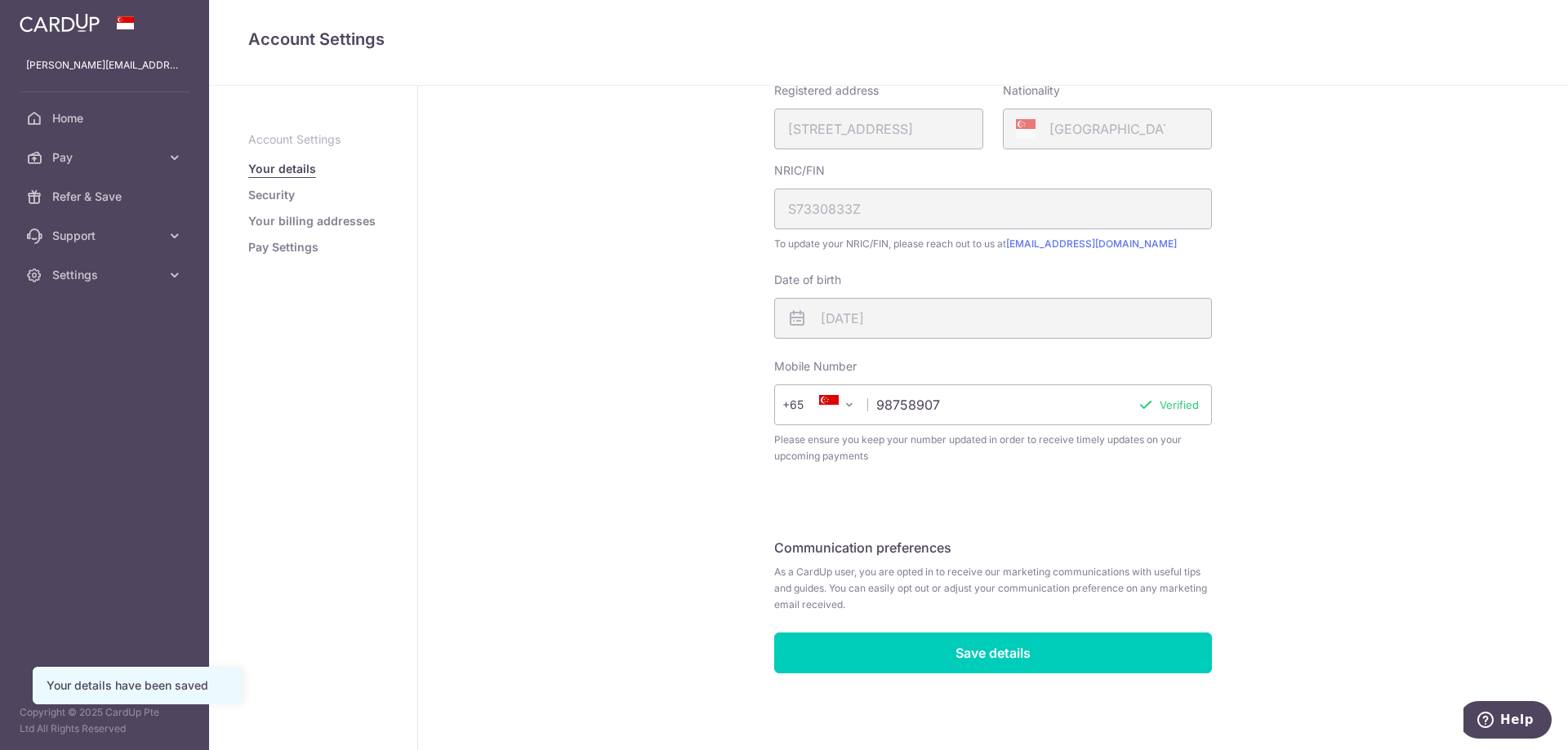
click at [268, 193] on link "Security" at bounding box center [272, 195] width 47 height 16
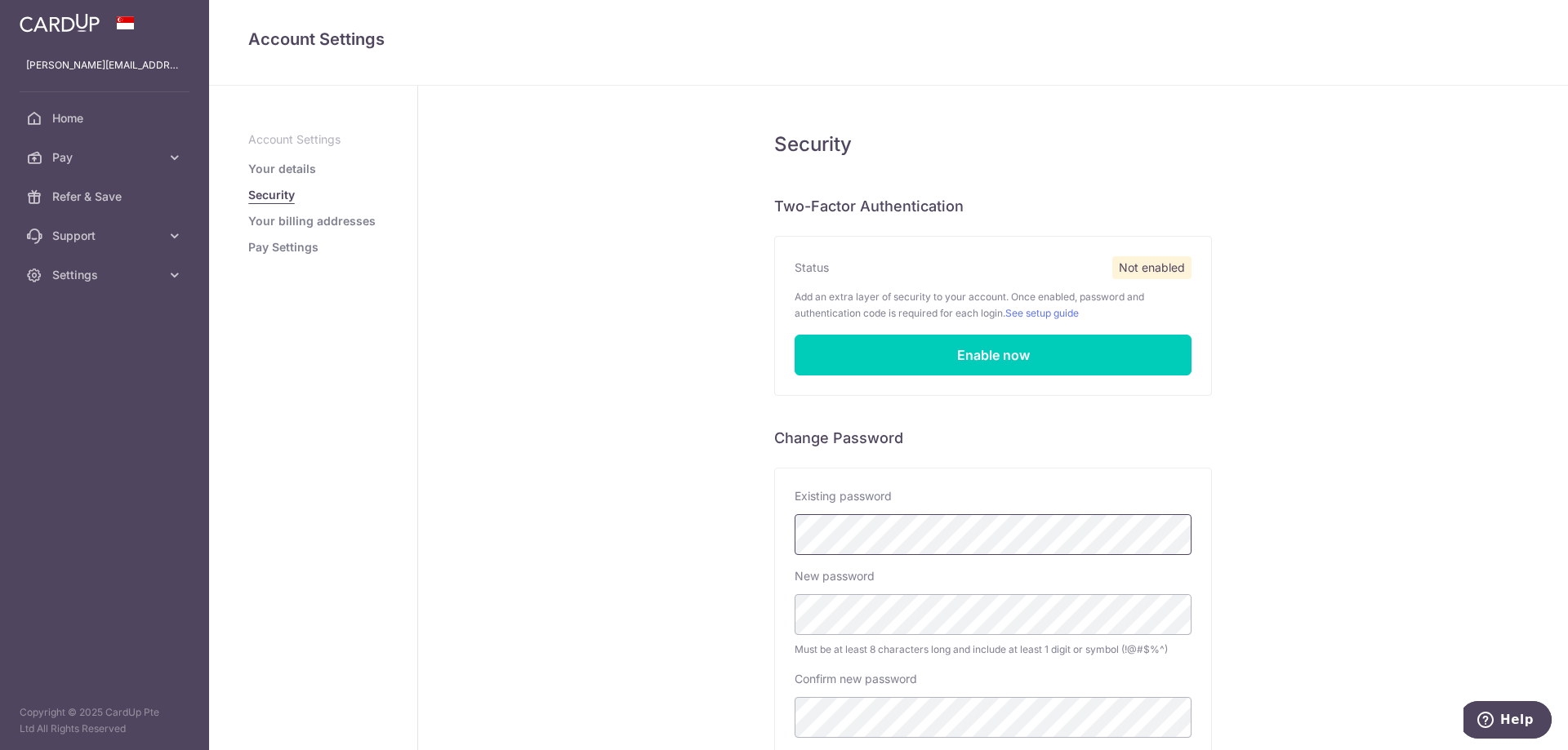
scroll to position [172, 0]
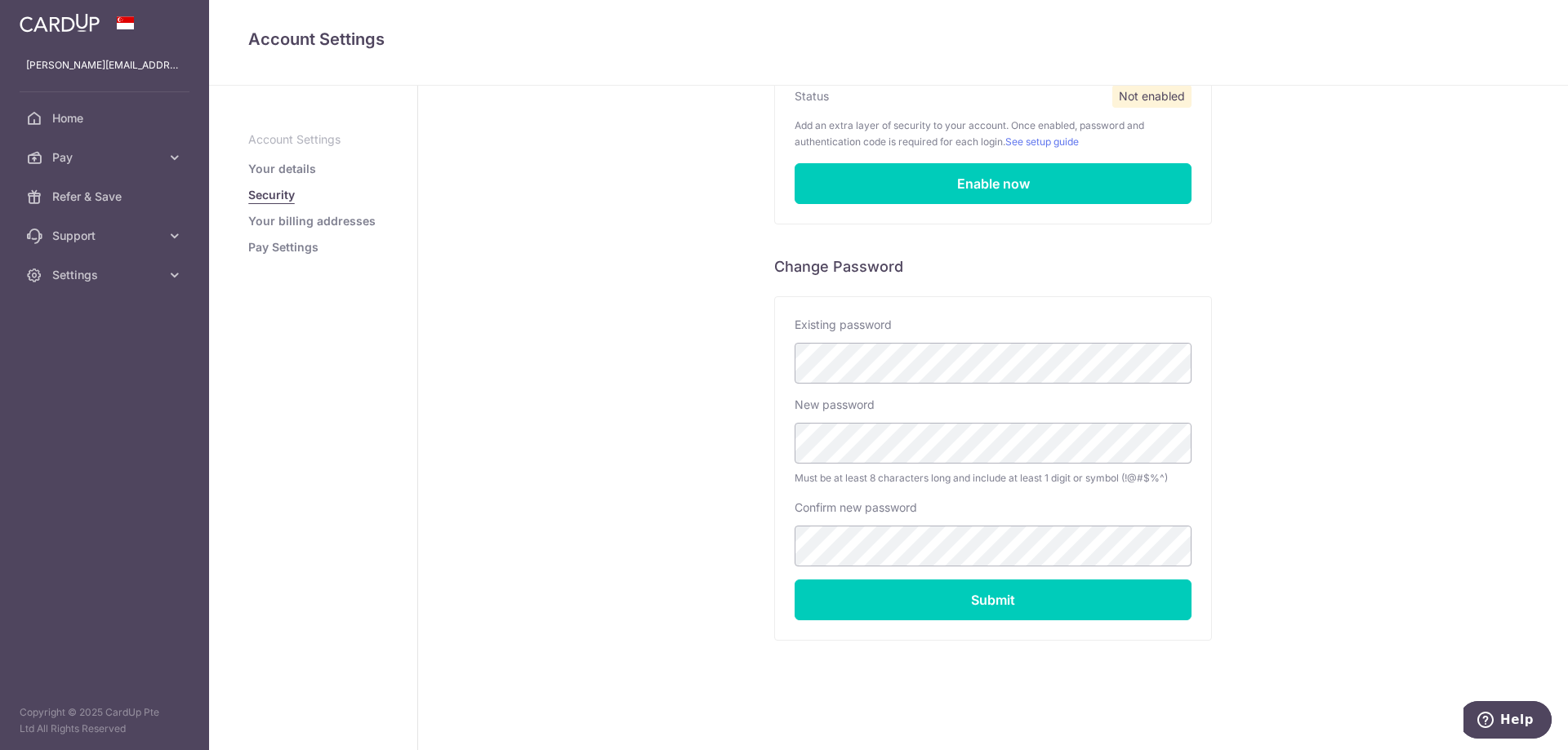
click at [340, 218] on link "Your billing addresses" at bounding box center [311, 221] width 127 height 16
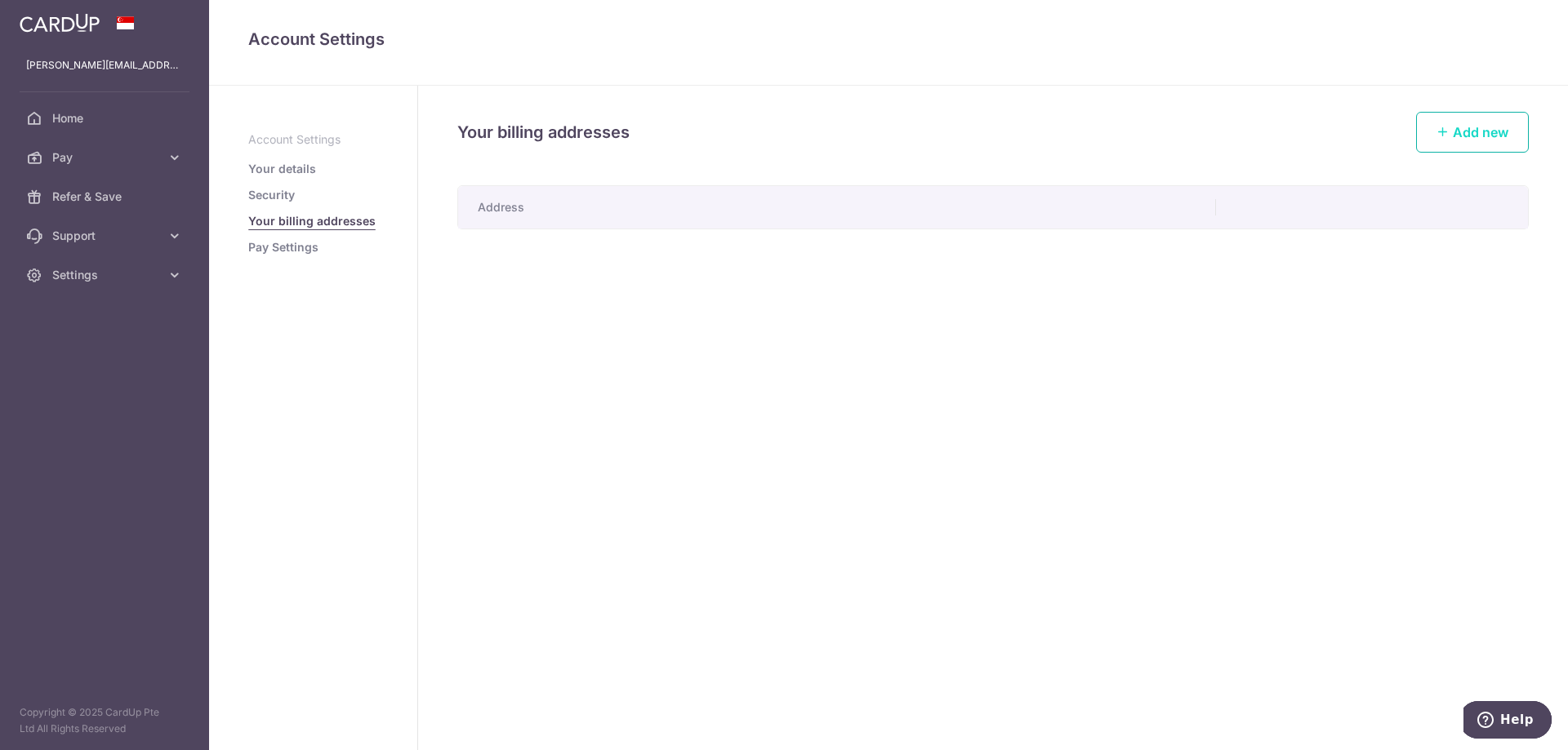
click at [1492, 131] on span "Add new" at bounding box center [1480, 132] width 55 height 16
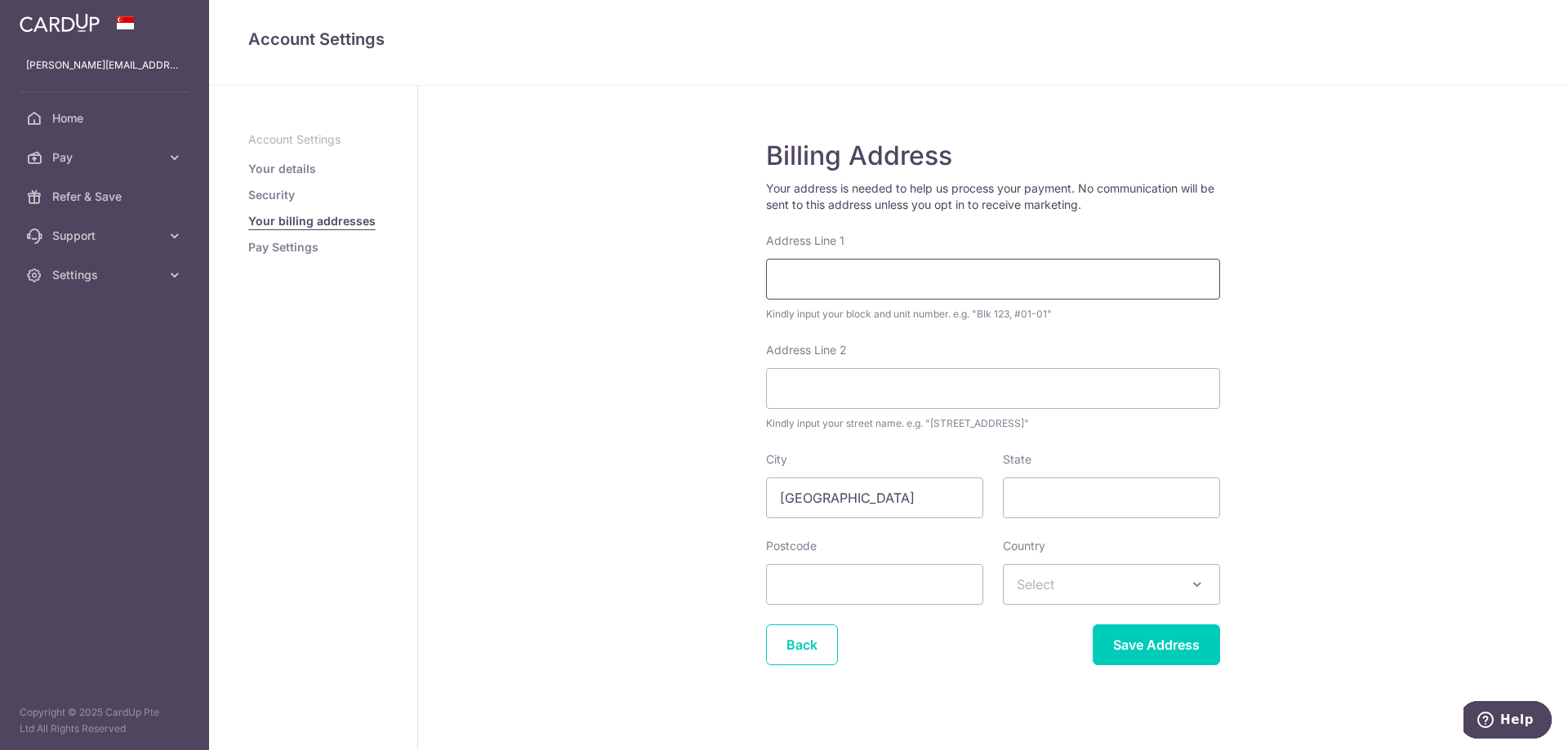
click at [1013, 275] on input "Address Line 1" at bounding box center [993, 279] width 454 height 41
type input "[STREET_ADDRESS]"
click at [1054, 497] on input "State" at bounding box center [1112, 498] width 217 height 41
click at [908, 581] on input "Postcode" at bounding box center [874, 585] width 217 height 41
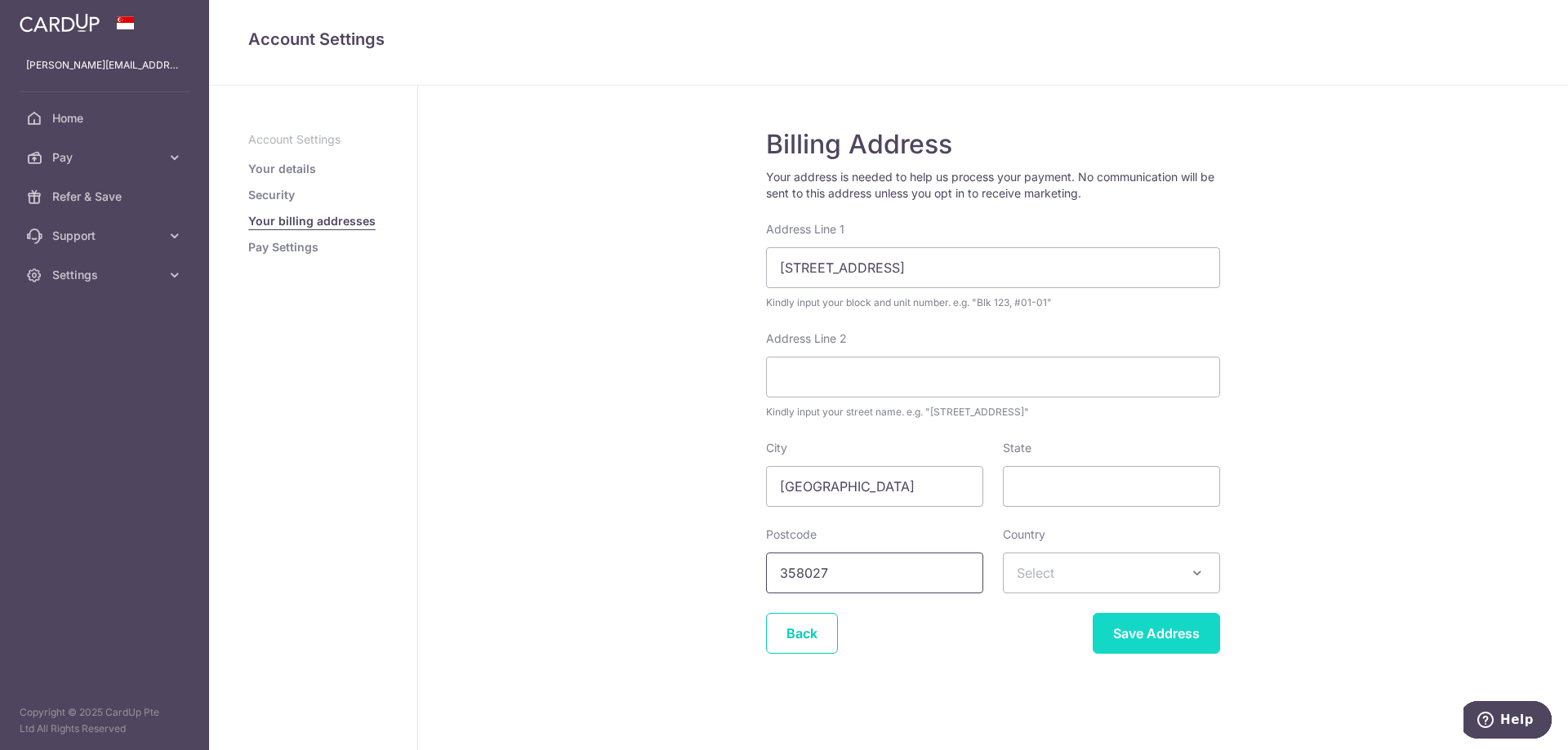
type input "358027"
click at [1147, 642] on input "Save Address" at bounding box center [1156, 634] width 127 height 41
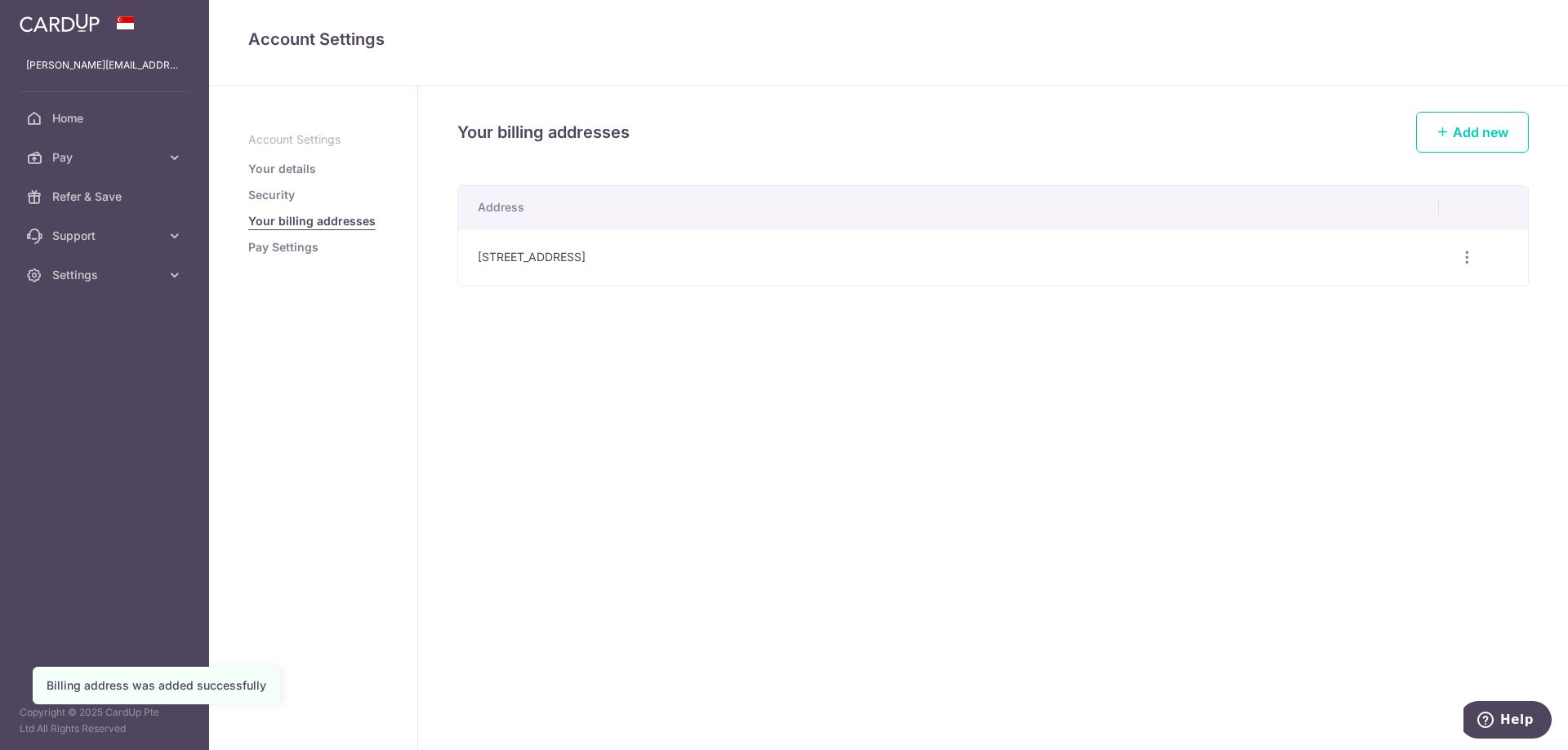
click at [292, 244] on link "Pay Settings" at bounding box center [283, 247] width 70 height 16
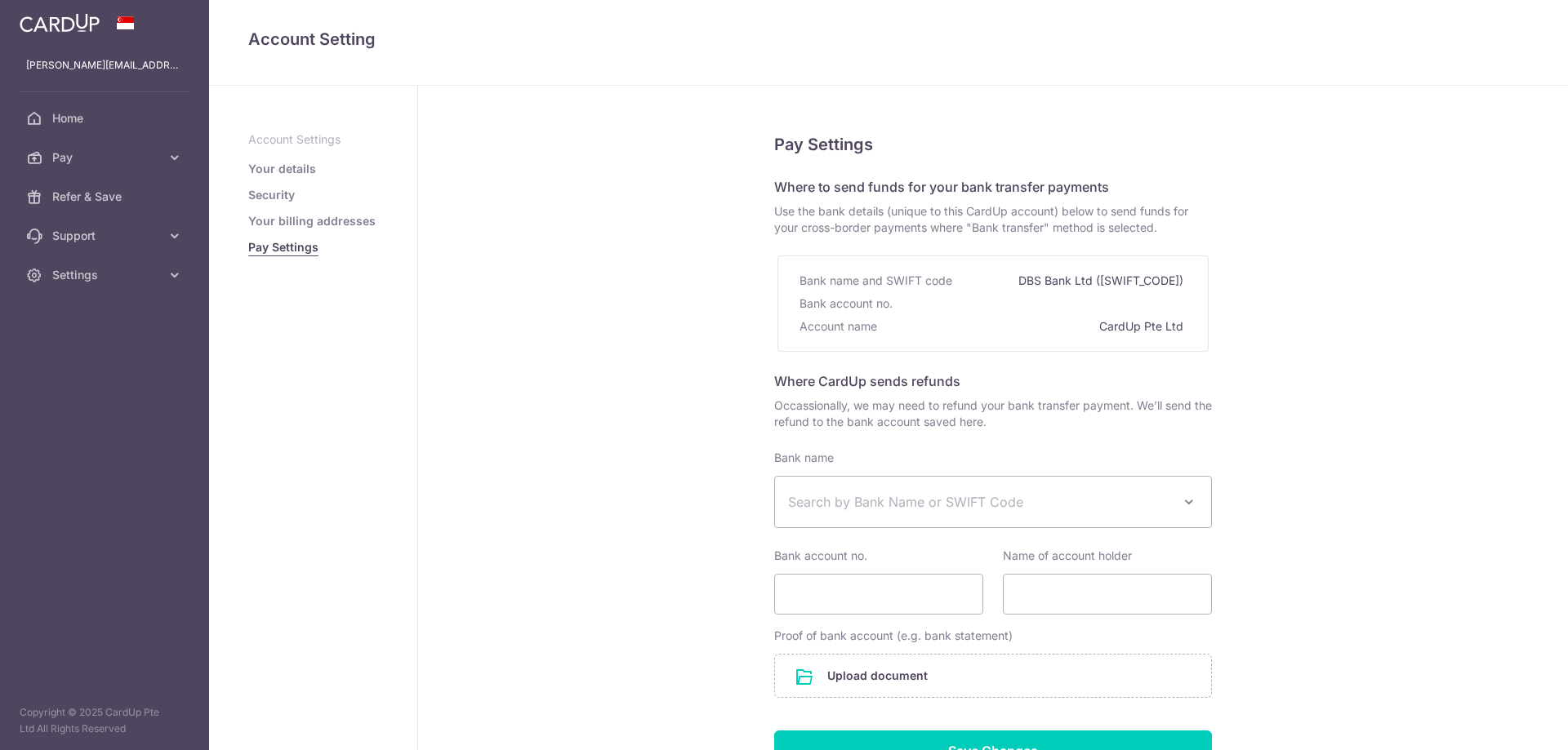
select select
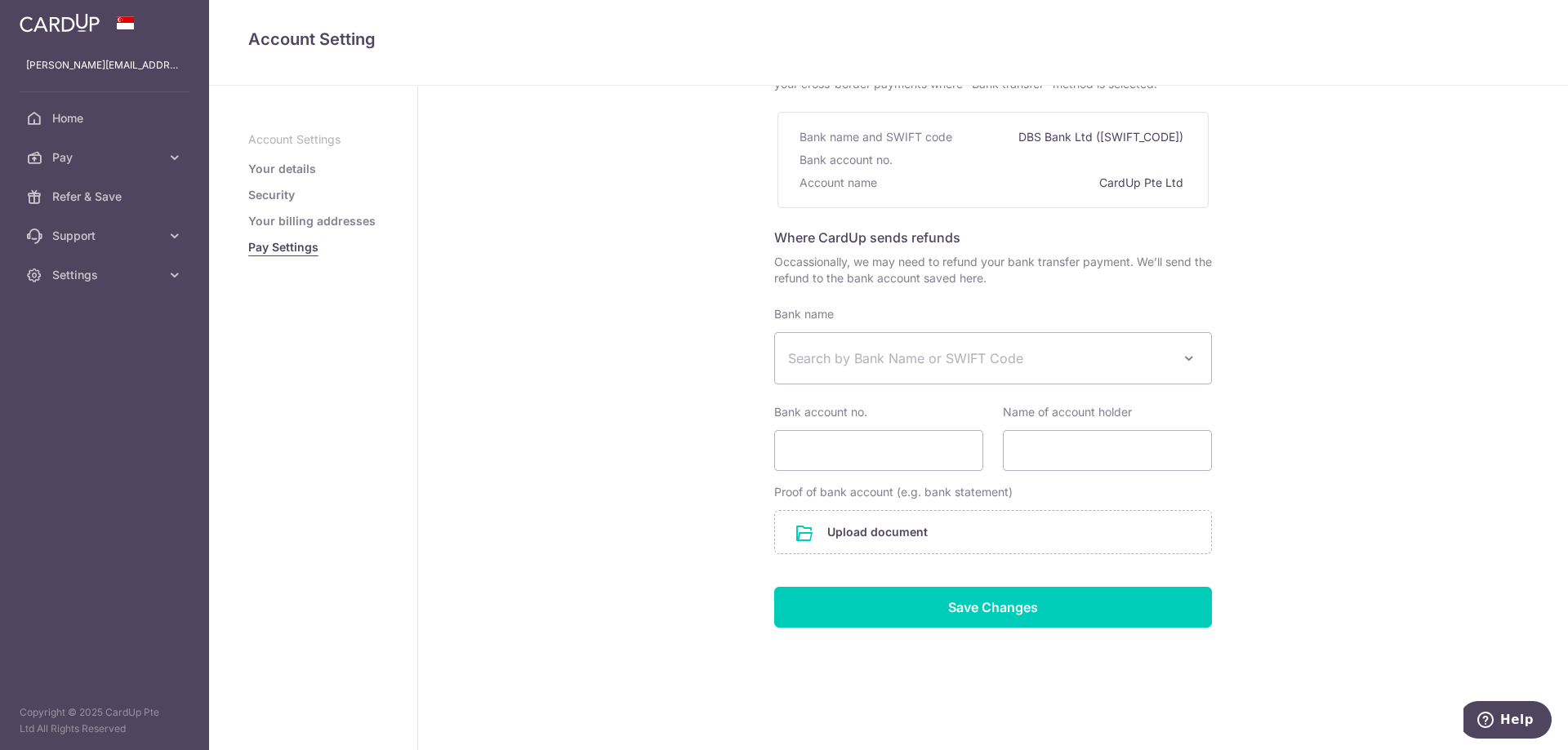
click at [1004, 364] on span "Search by Bank Name or SWIFT Code" at bounding box center [980, 358] width 384 height 19
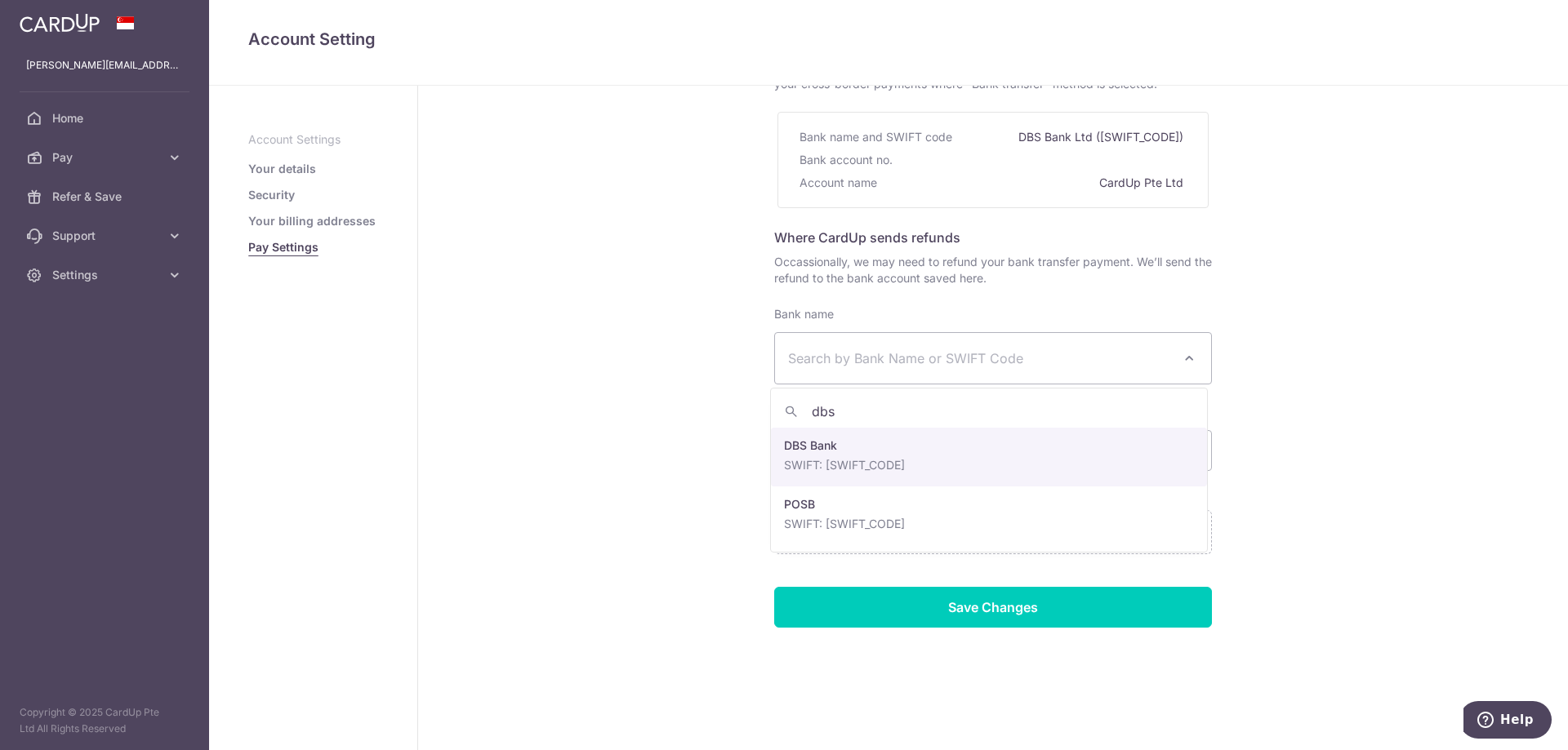
type input "dbs"
select select "6"
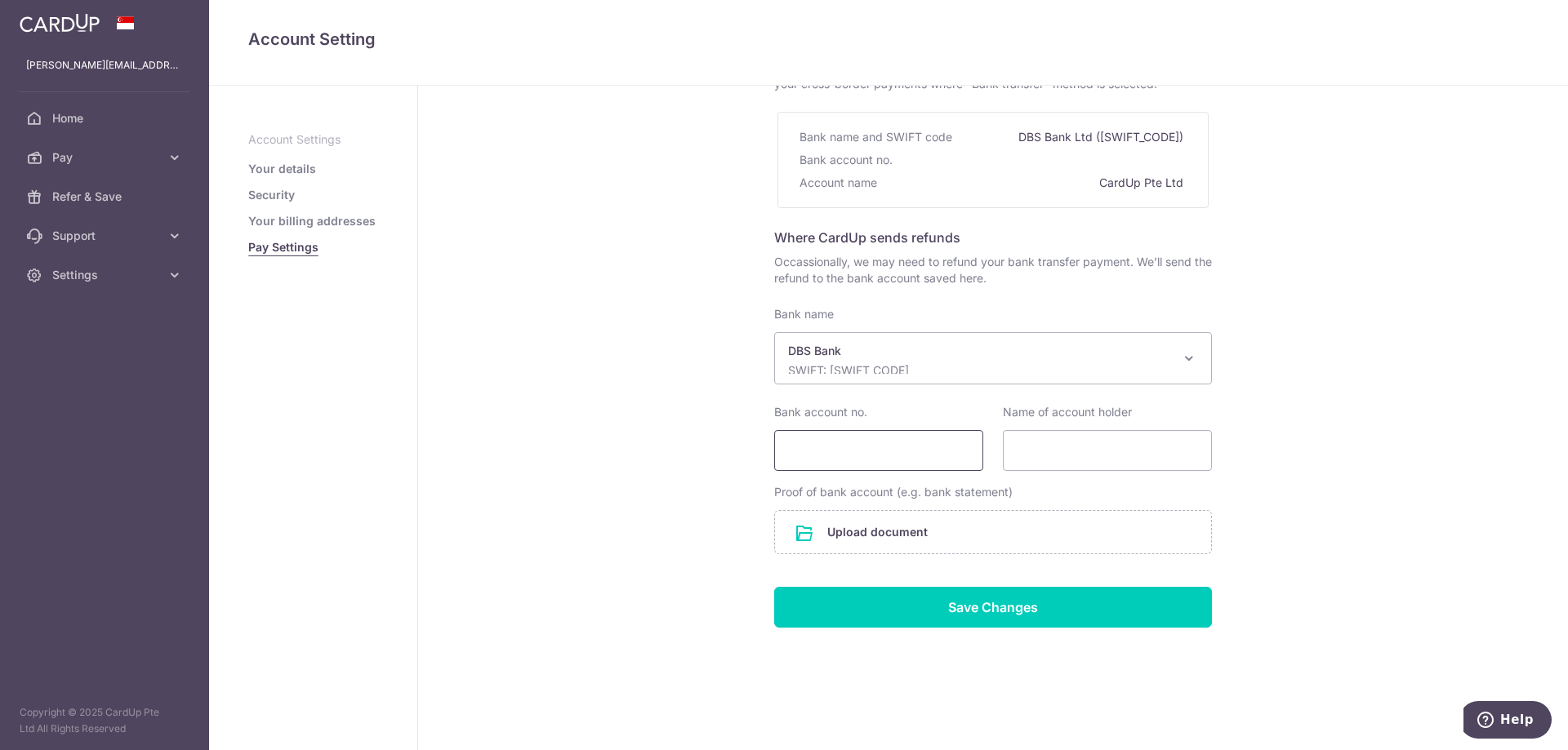
click at [886, 444] on input "Bank account no." at bounding box center [878, 451] width 209 height 41
click at [1391, 281] on div "Pay Settings Where to send funds for your bank transfer payments Use the bank d…" at bounding box center [993, 345] width 1150 height 808
click at [1361, 294] on div "Pay Settings Where to send funds for your bank transfer payments Use the bank d…" at bounding box center [993, 345] width 1150 height 808
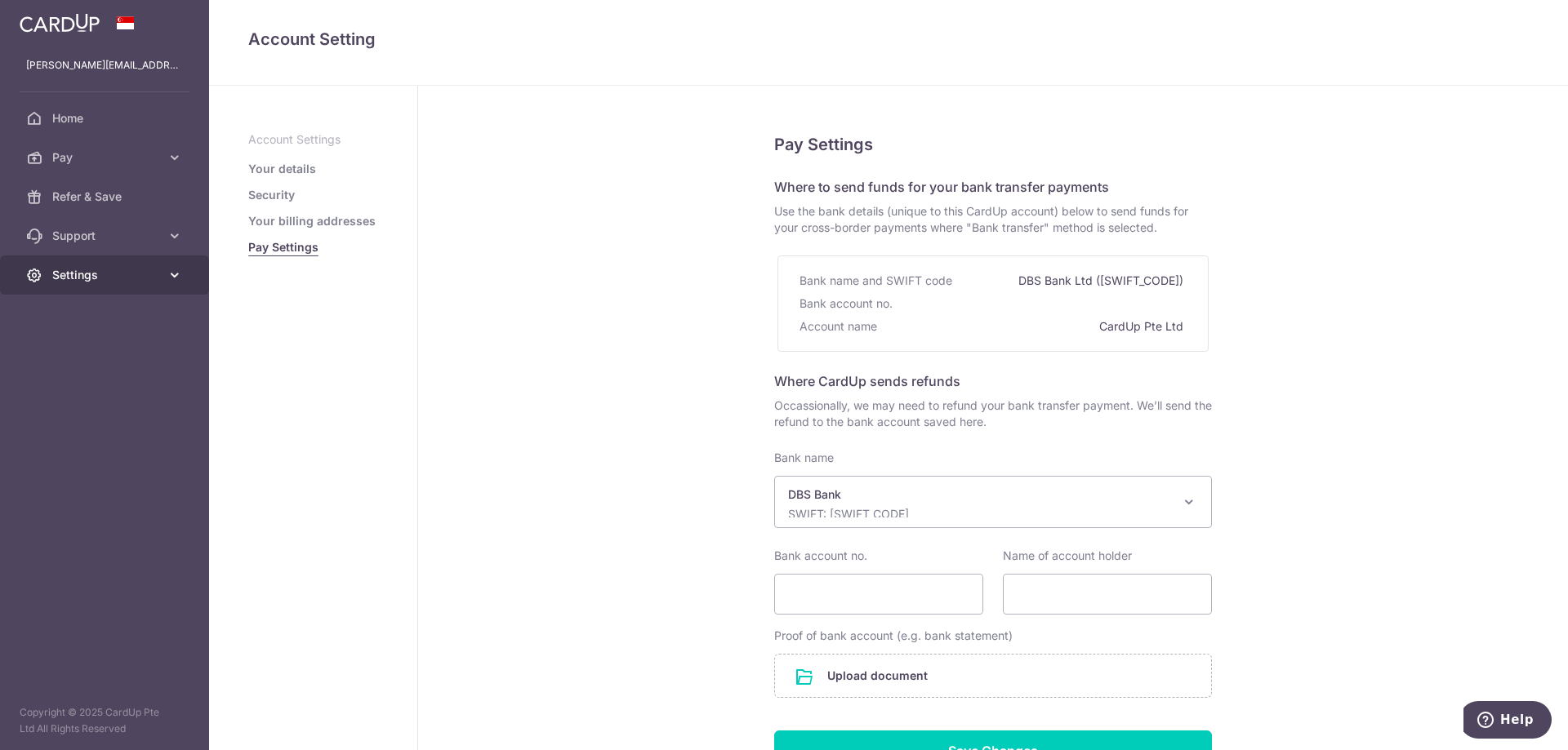
click at [102, 276] on span "Settings" at bounding box center [106, 275] width 108 height 16
click at [64, 353] on span "Logout" at bounding box center [106, 353] width 108 height 16
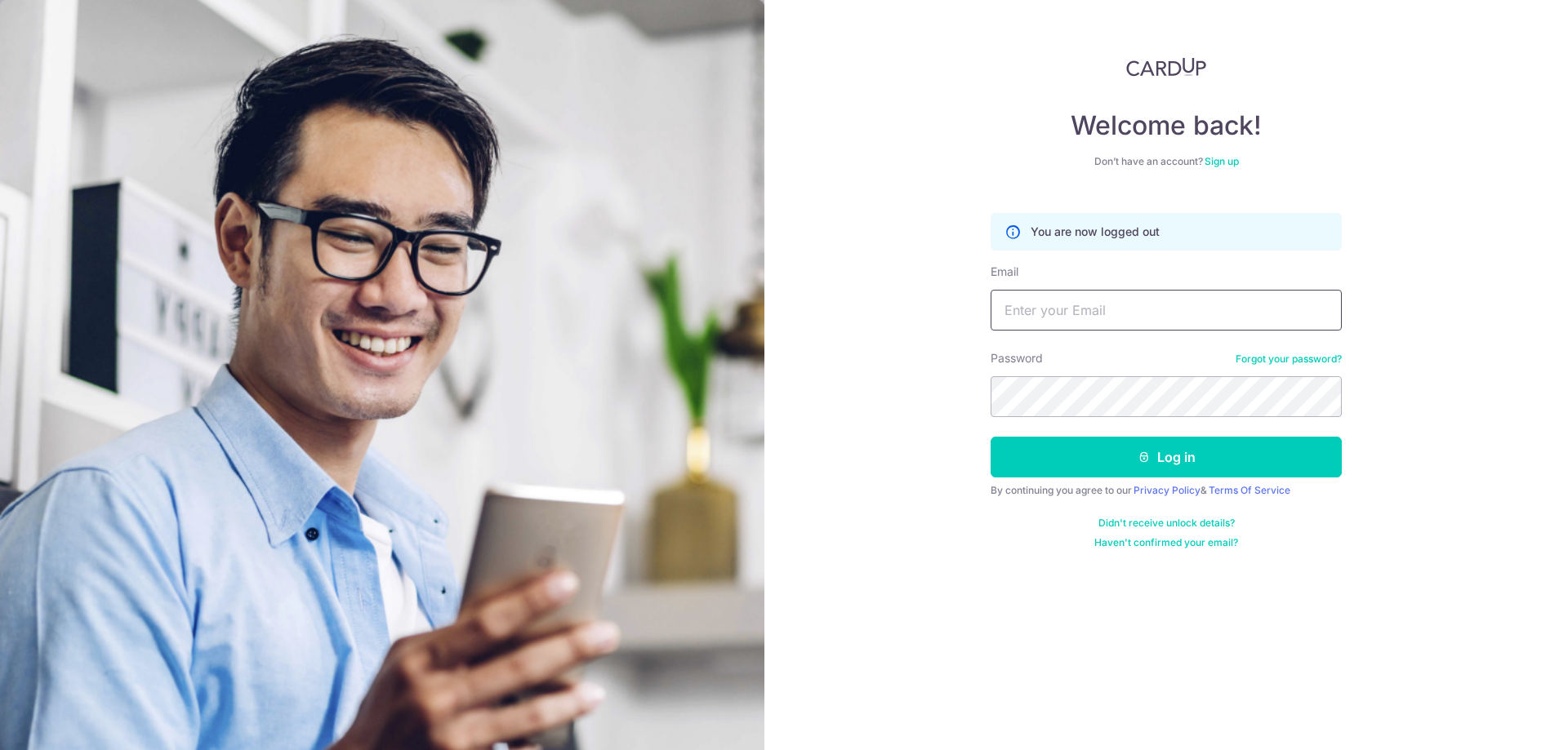
type input "emily.chia@gmail.com"
click at [857, 224] on div "Welcome back! Don’t have an account? Sign up You are now logged out Email emily…" at bounding box center [1166, 375] width 803 height 750
